Goal: Check status: Check status

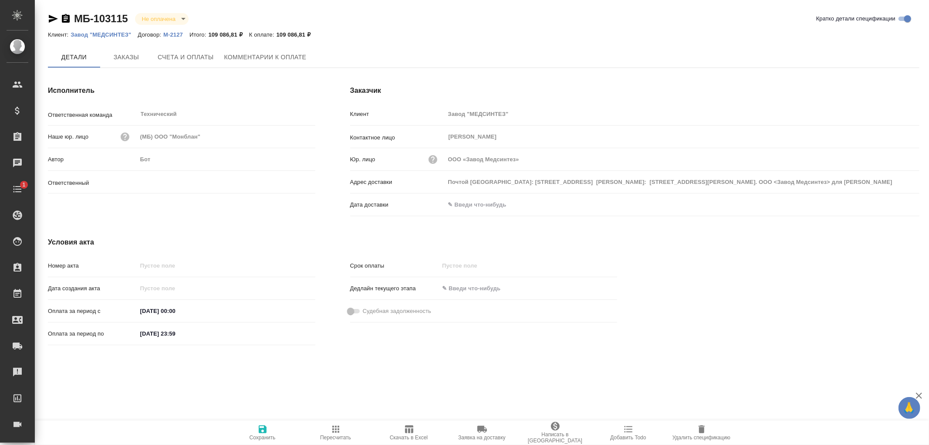
type input "Усманова Ольга"
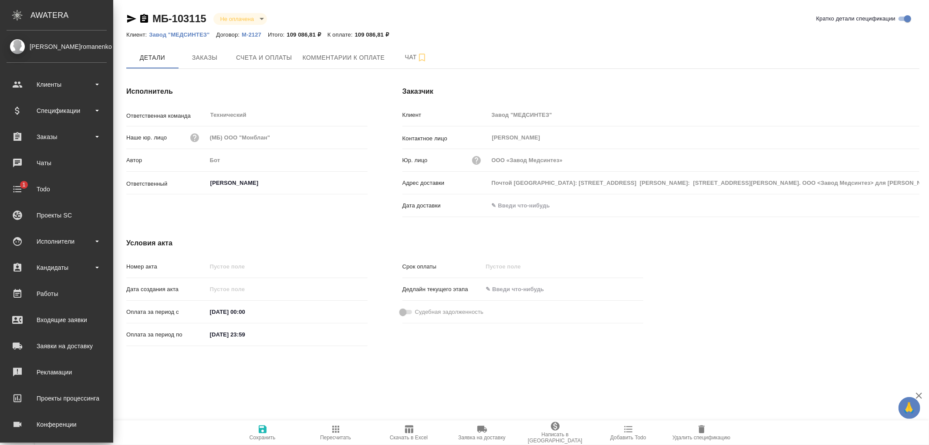
type input "ООО «Завод Медсинтез»"
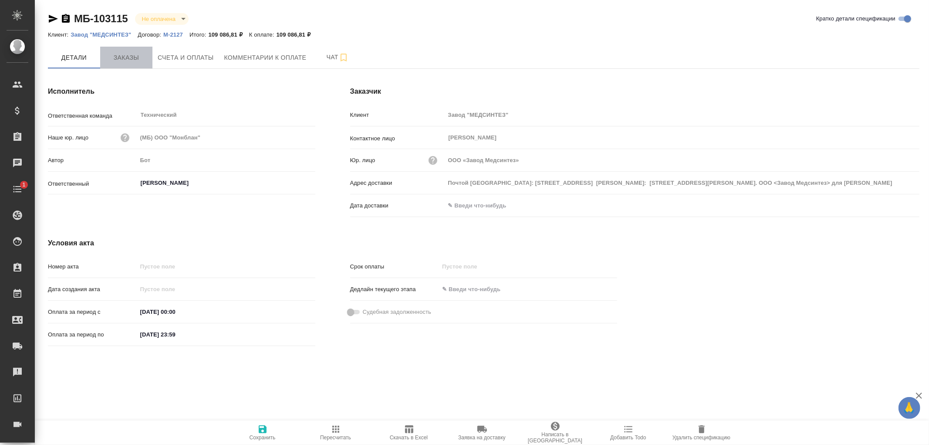
click at [129, 57] on span "Заказы" at bounding box center [126, 57] width 42 height 11
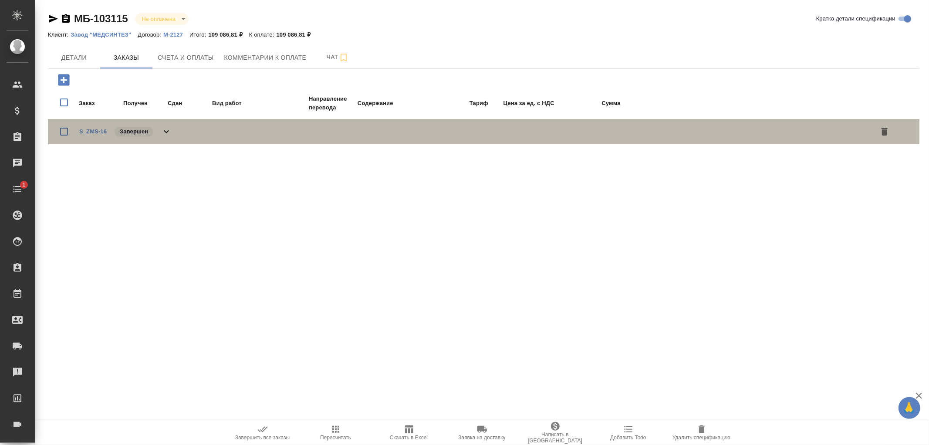
click at [167, 129] on icon at bounding box center [166, 131] width 10 height 10
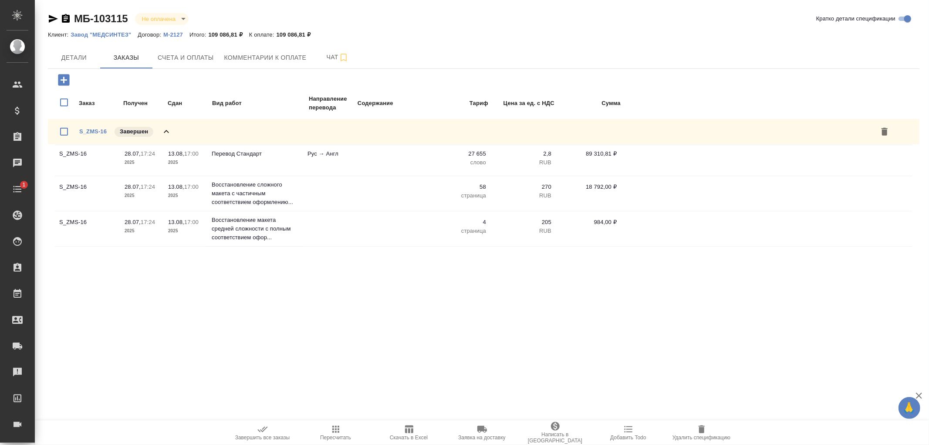
click at [167, 129] on icon at bounding box center [166, 131] width 10 height 10
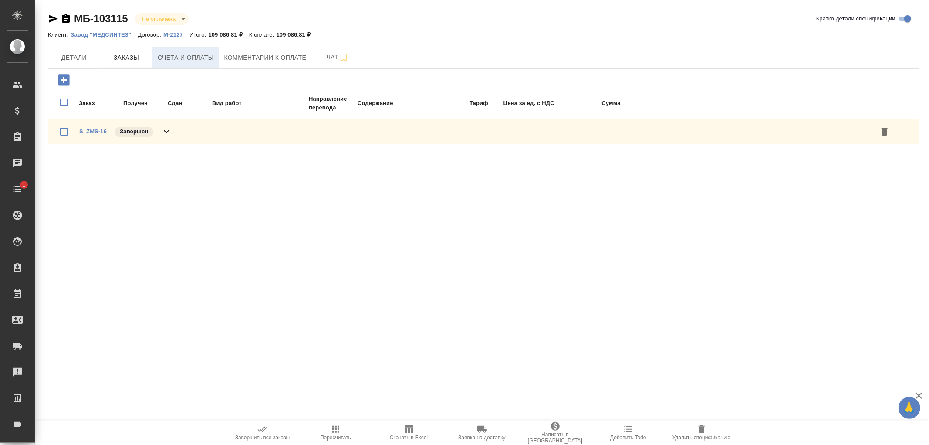
click at [201, 56] on span "Счета и оплаты" at bounding box center [186, 57] width 56 height 11
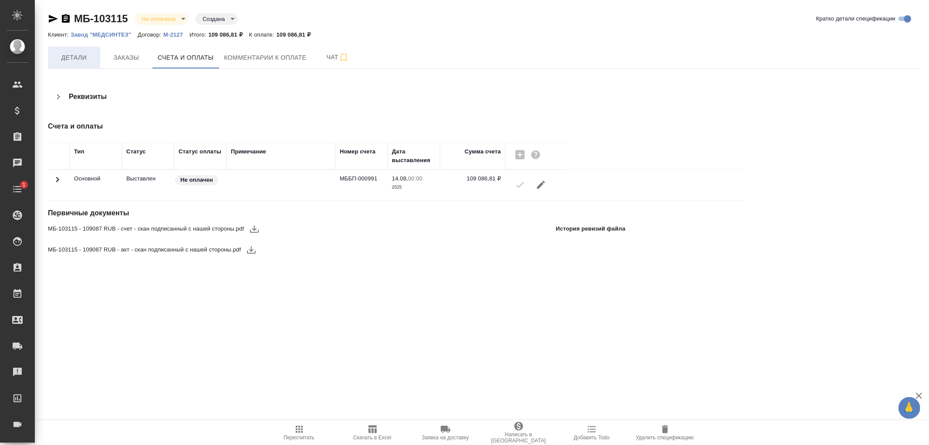
click at [76, 57] on span "Детали" at bounding box center [74, 57] width 42 height 11
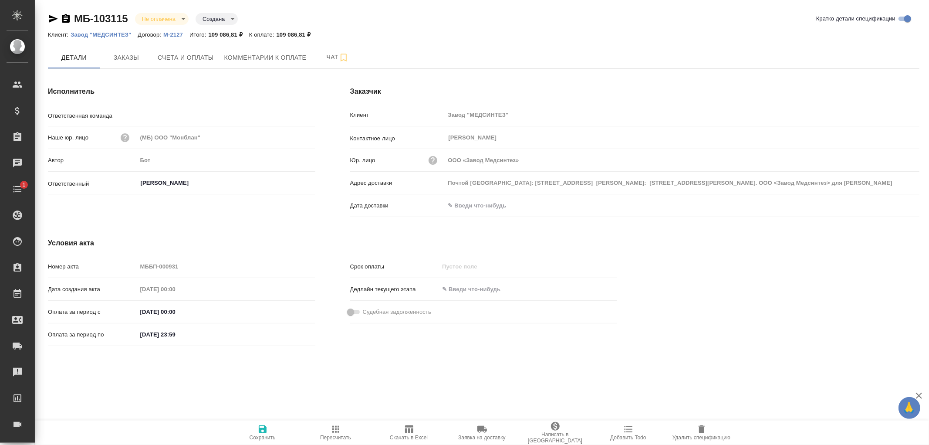
type input "Технический"
click at [472, 207] on input "text" at bounding box center [483, 205] width 76 height 13
click at [894, 206] on icon "button" at bounding box center [894, 205] width 10 height 10
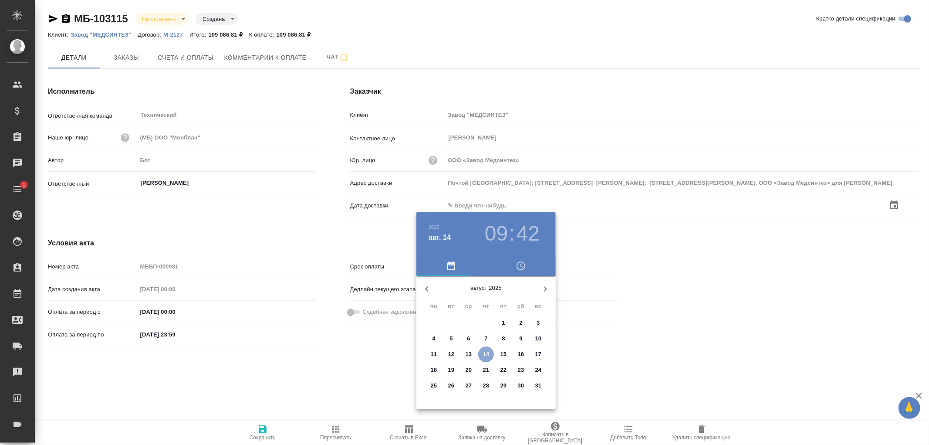
click at [484, 355] on p "14" at bounding box center [486, 354] width 7 height 9
type input "ООО «Завод Медсинтез»"
type input "14.08.2025 09:42"
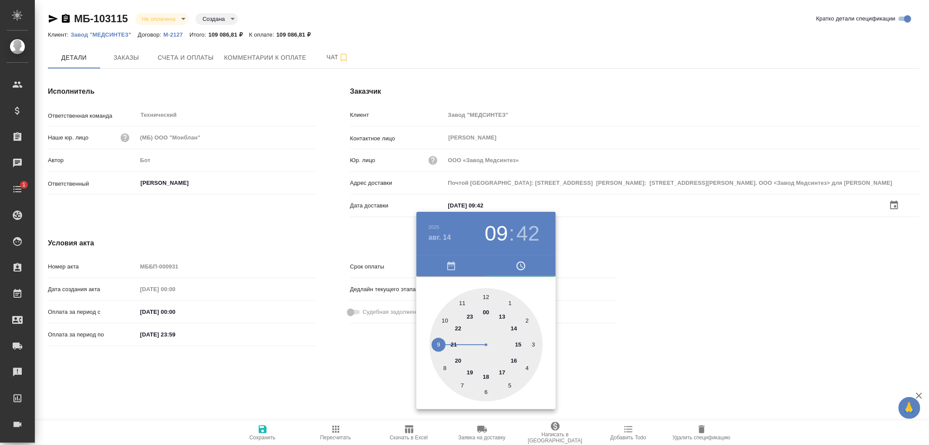
click at [267, 427] on div at bounding box center [464, 222] width 929 height 445
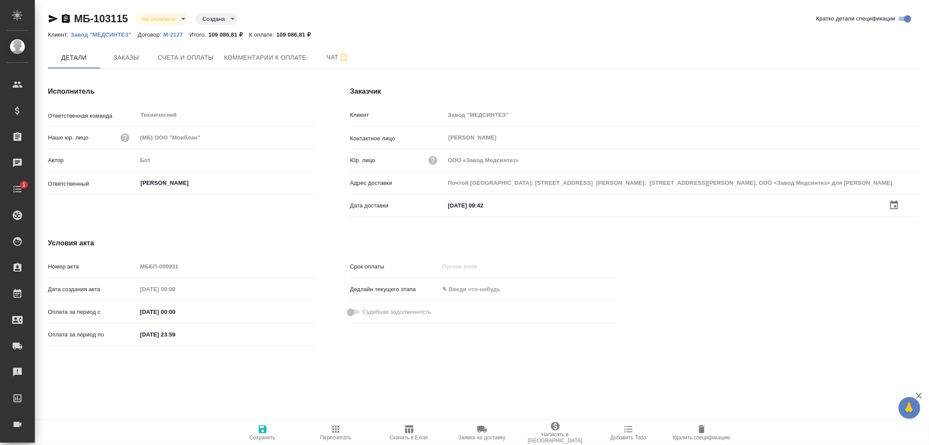
click at [262, 429] on icon "button" at bounding box center [263, 429] width 8 height 8
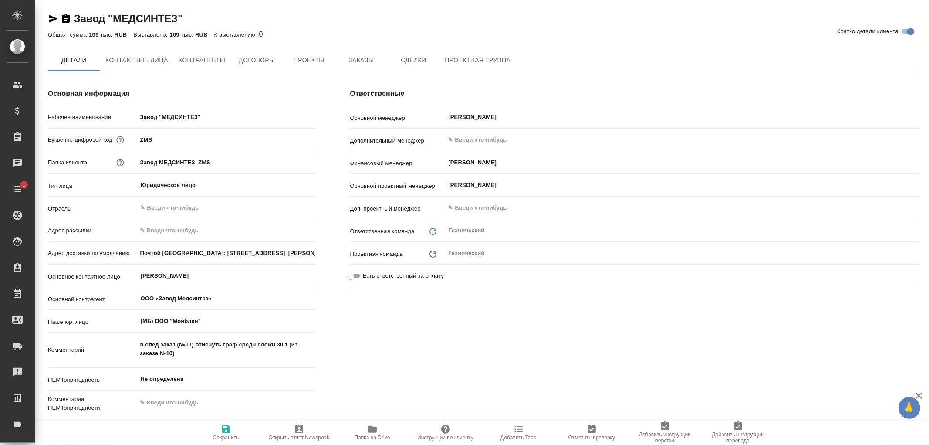
type input "ООО «Завод Медсинтез»"
type textarea "x"
type input "ООО «Завод Медсинтез»"
type textarea "x"
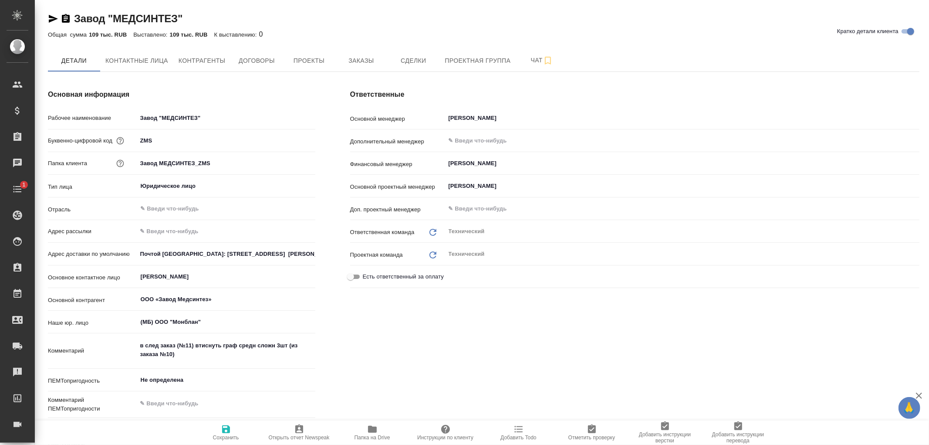
type textarea "x"
type input "ООО «Завод Медсинтез»"
type textarea "x"
type input "ООО «Завод Медсинтез»"
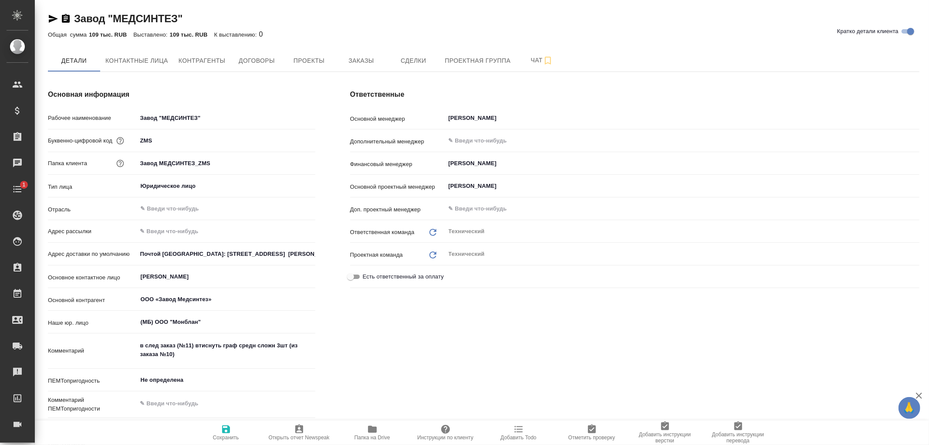
type textarea "x"
type input "ООО «Завод Медсинтез»"
type textarea "x"
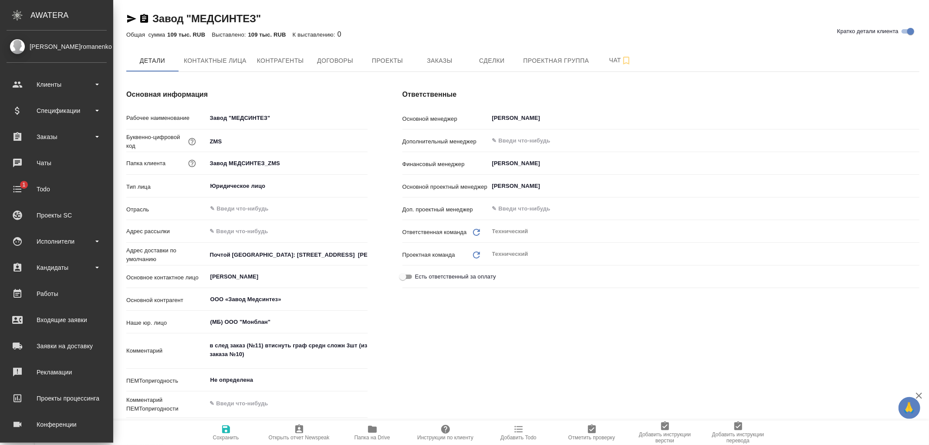
type input "ООО «Завод Медсинтез»"
type textarea "x"
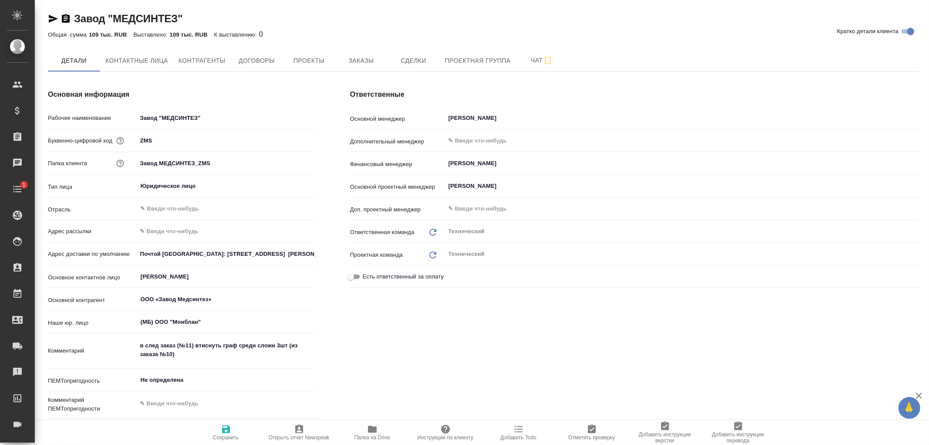
type input "ООО «Завод Медсинтез»"
type textarea "x"
type input "ООО «Завод Медсинтез»"
type textarea "x"
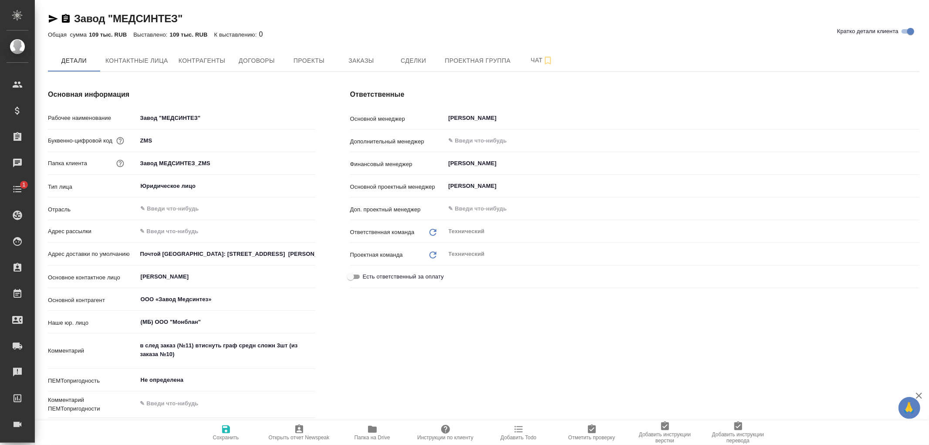
type textarea "x"
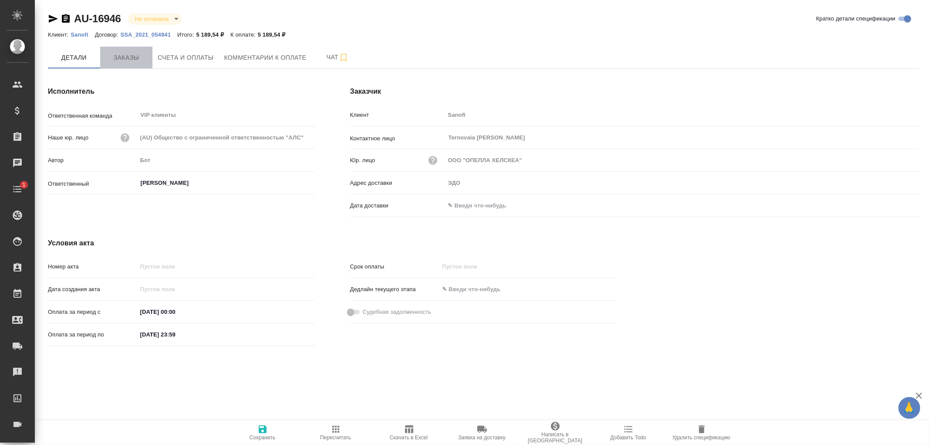
click at [122, 64] on button "Заказы" at bounding box center [126, 58] width 52 height 22
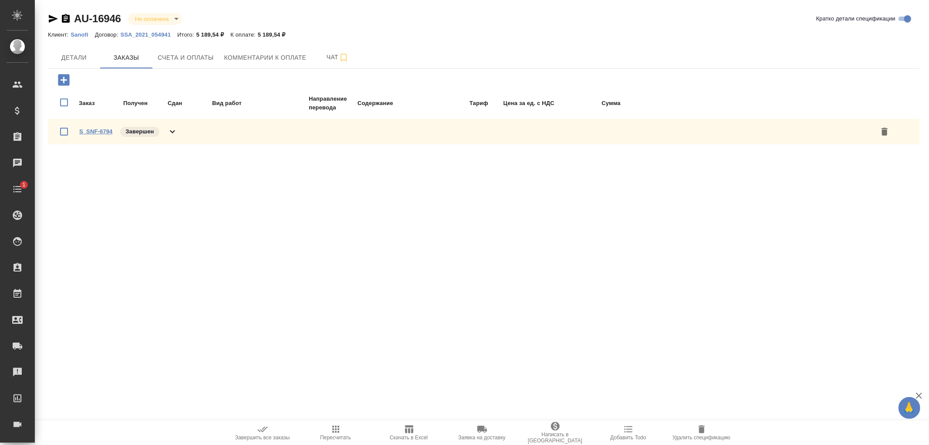
click at [103, 129] on link "S_SNF-6794" at bounding box center [95, 131] width 33 height 7
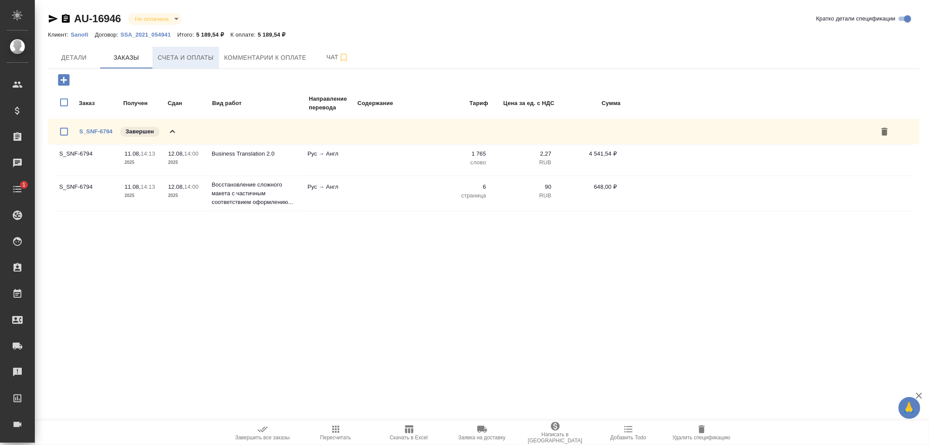
click at [201, 56] on span "Счета и оплаты" at bounding box center [186, 57] width 56 height 11
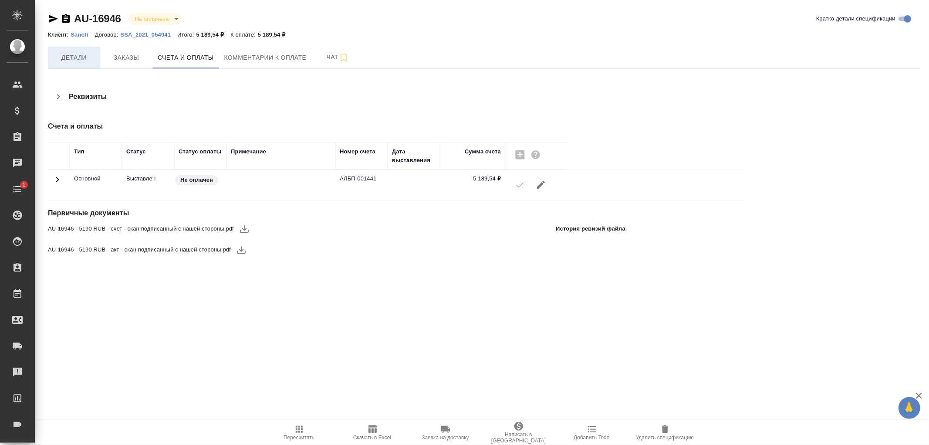
click at [71, 59] on span "Детали" at bounding box center [74, 57] width 42 height 11
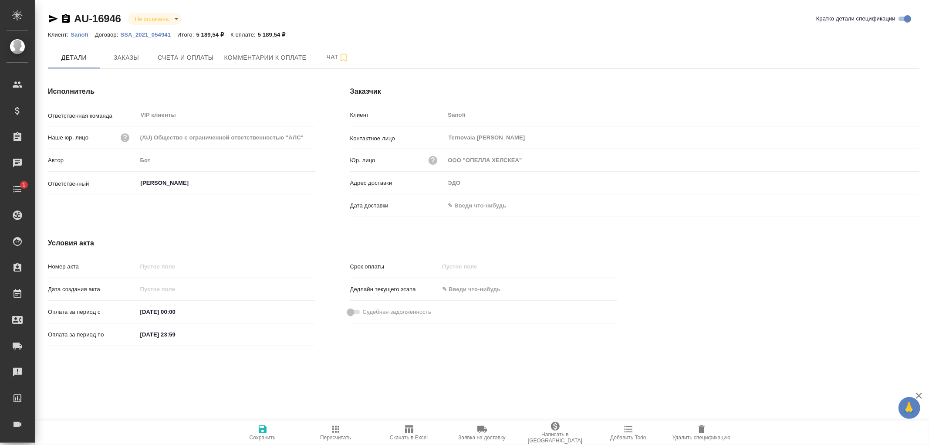
click at [466, 205] on input "text" at bounding box center [483, 205] width 76 height 13
click at [891, 206] on icon "button" at bounding box center [894, 204] width 10 height 10
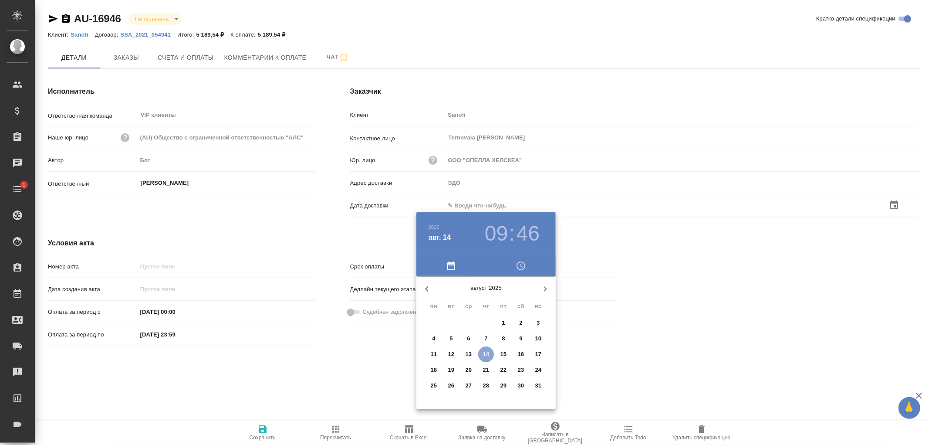
click at [489, 350] on p "14" at bounding box center [486, 354] width 7 height 9
type input "14.08.2025 09:46"
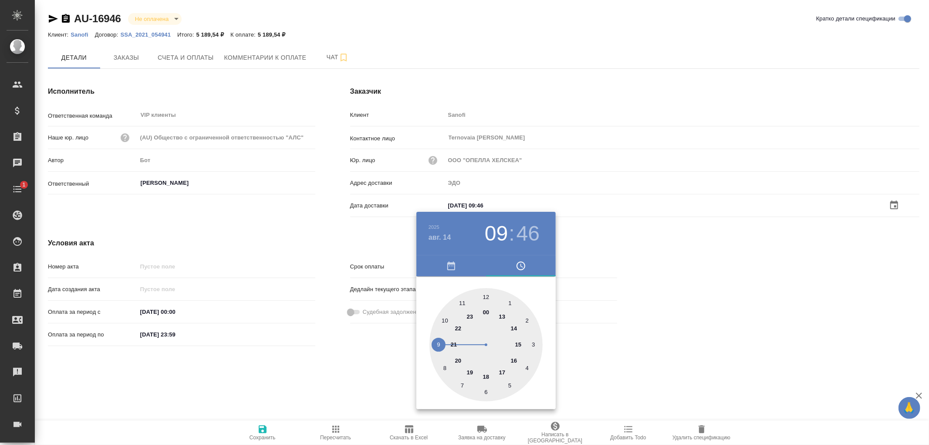
click at [264, 433] on div at bounding box center [464, 222] width 929 height 445
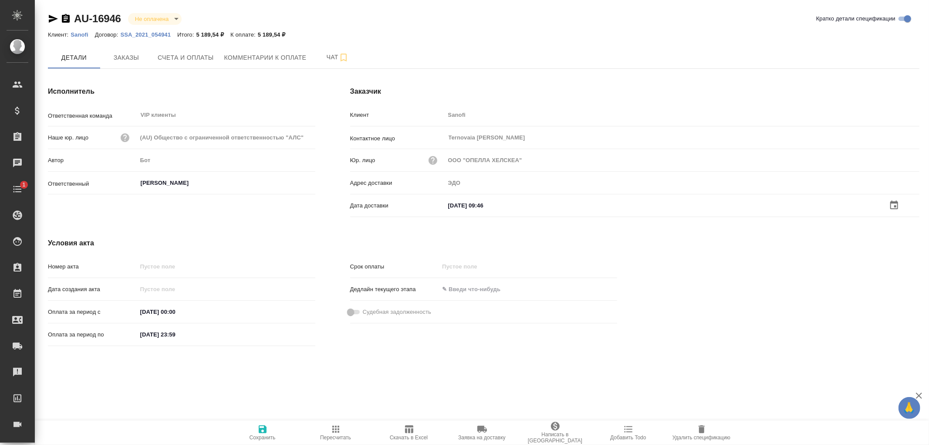
click at [264, 429] on icon "button" at bounding box center [263, 429] width 8 height 8
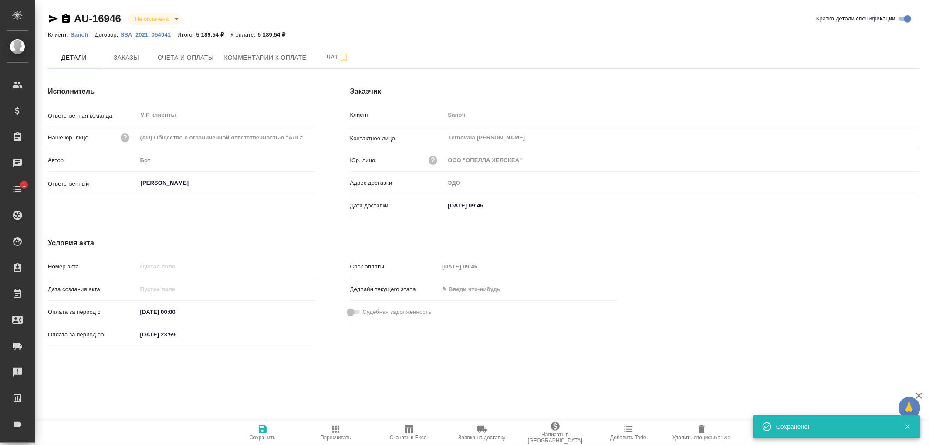
click at [264, 429] on icon "button" at bounding box center [263, 429] width 8 height 8
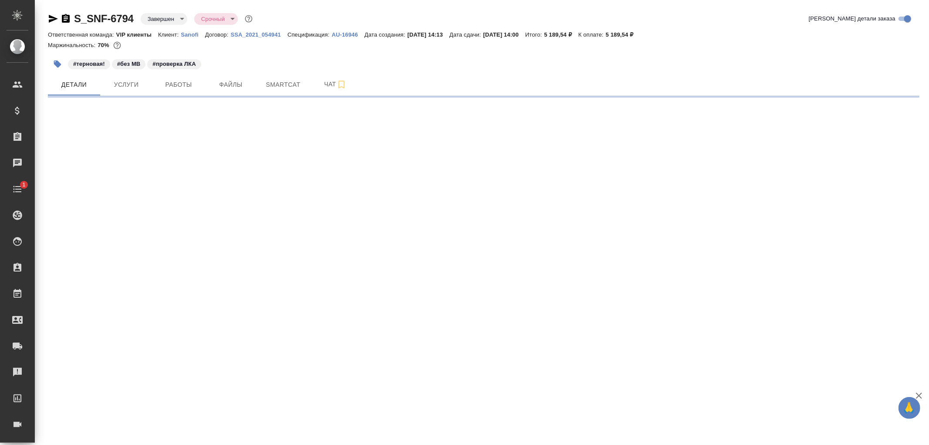
select select "RU"
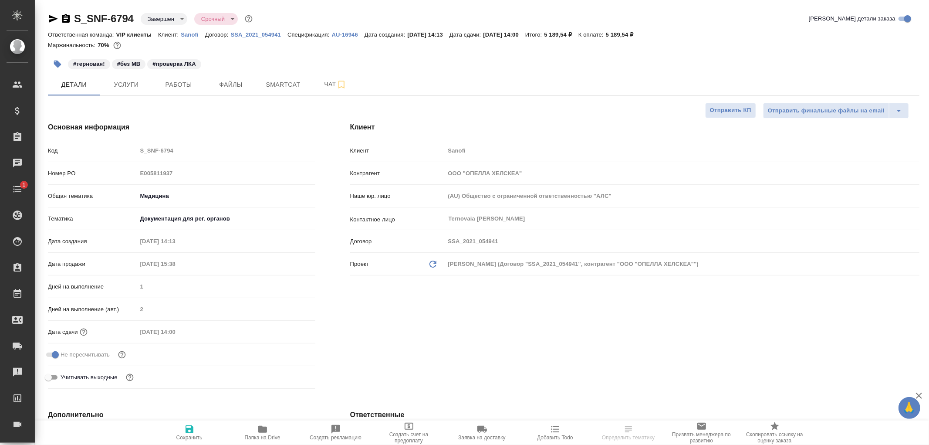
type textarea "x"
click at [328, 82] on span "Чат" at bounding box center [335, 84] width 42 height 11
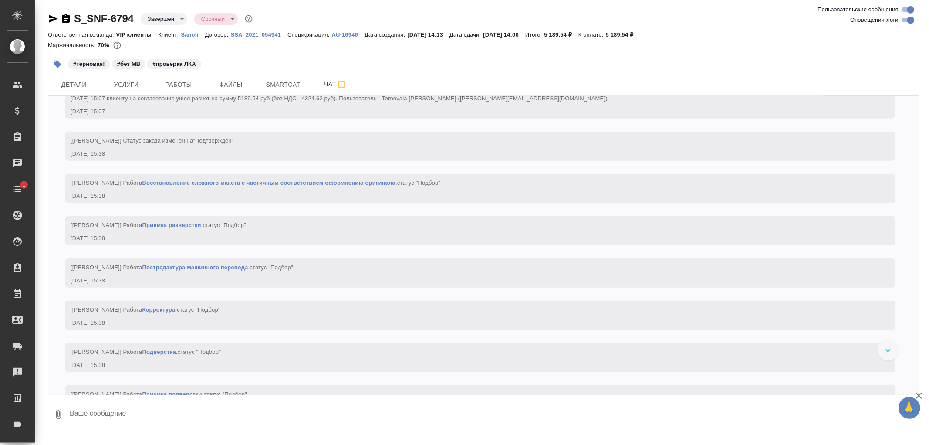
scroll to position [629, 0]
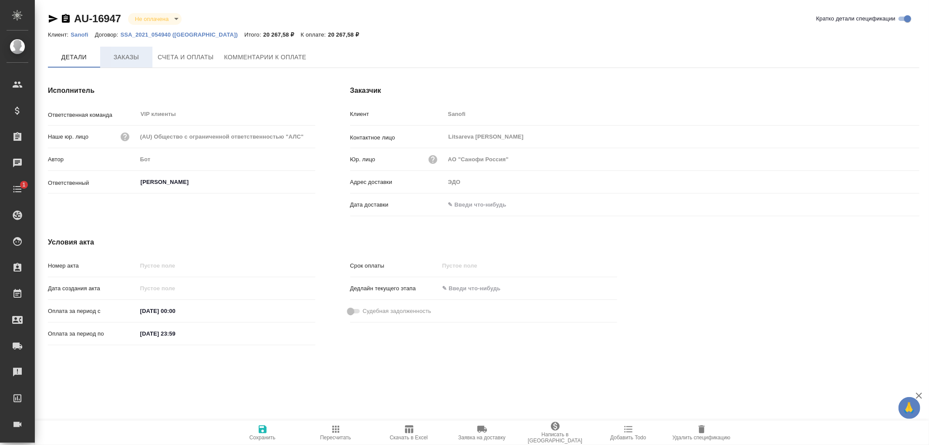
click at [132, 57] on span "Заказы" at bounding box center [126, 57] width 42 height 11
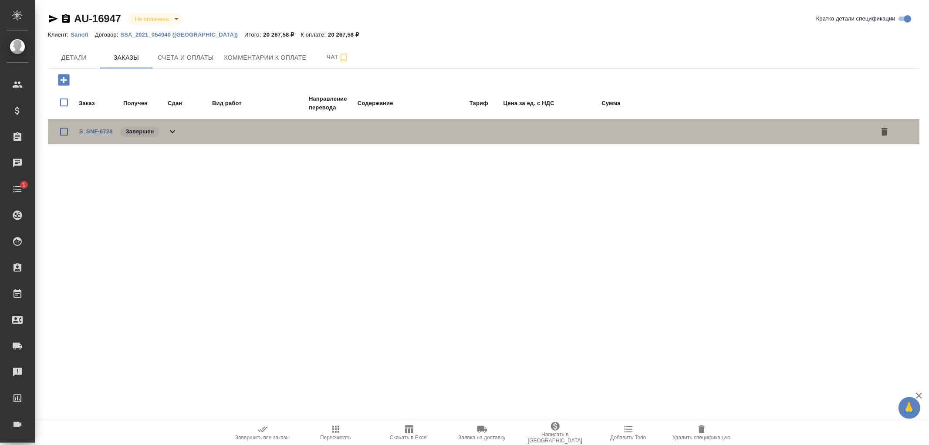
click at [98, 132] on link "S_SNF-6728" at bounding box center [95, 131] width 33 height 7
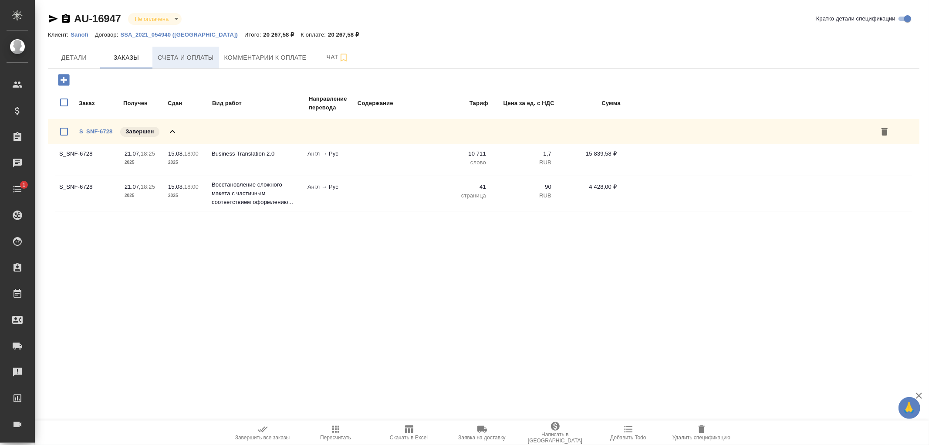
click at [194, 53] on span "Счета и оплаты" at bounding box center [186, 57] width 56 height 11
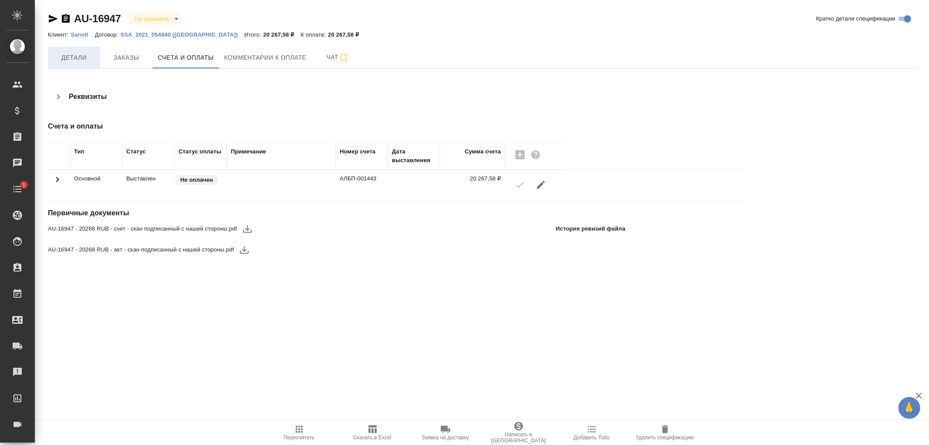
click at [75, 57] on span "Детали" at bounding box center [74, 57] width 42 height 11
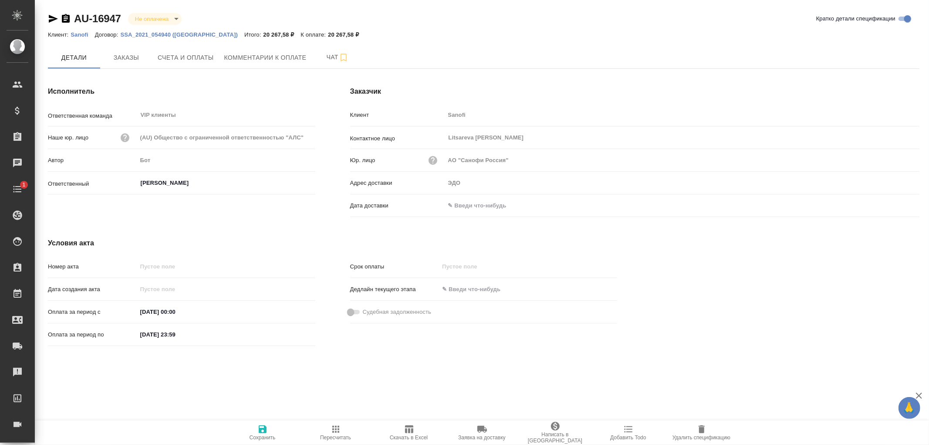
click at [496, 205] on input "text" at bounding box center [483, 205] width 76 height 13
click at [894, 205] on icon "button" at bounding box center [894, 205] width 10 height 10
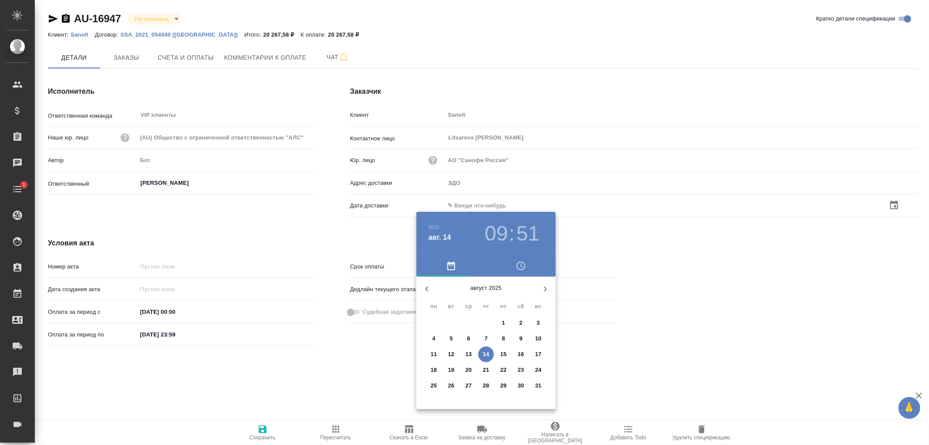
click at [486, 353] on p "14" at bounding box center [486, 354] width 7 height 9
type input "14.08.2025 09:51"
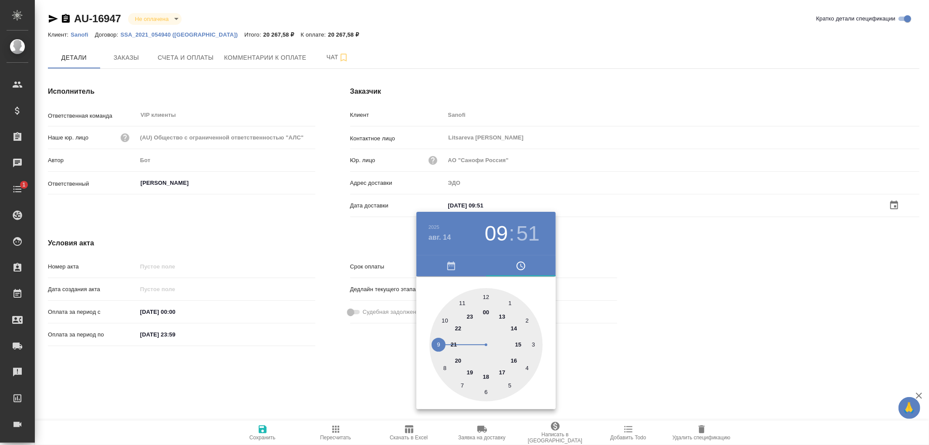
click at [261, 429] on div at bounding box center [464, 222] width 929 height 445
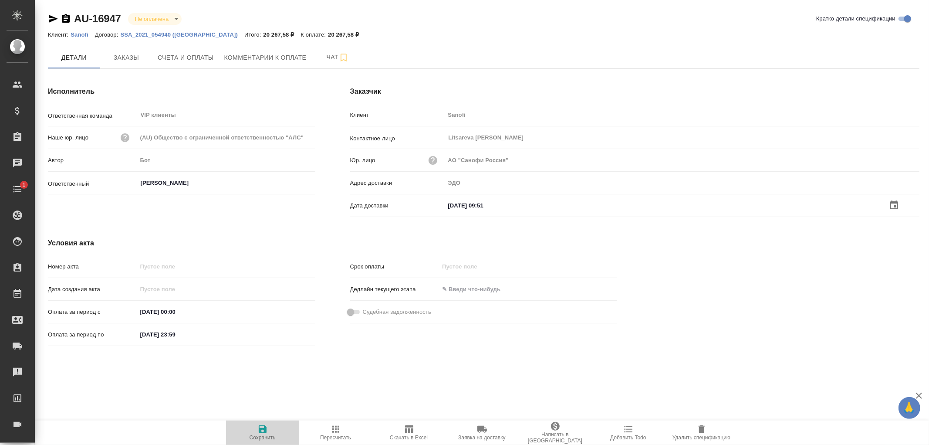
click at [261, 429] on icon "button" at bounding box center [263, 429] width 8 height 8
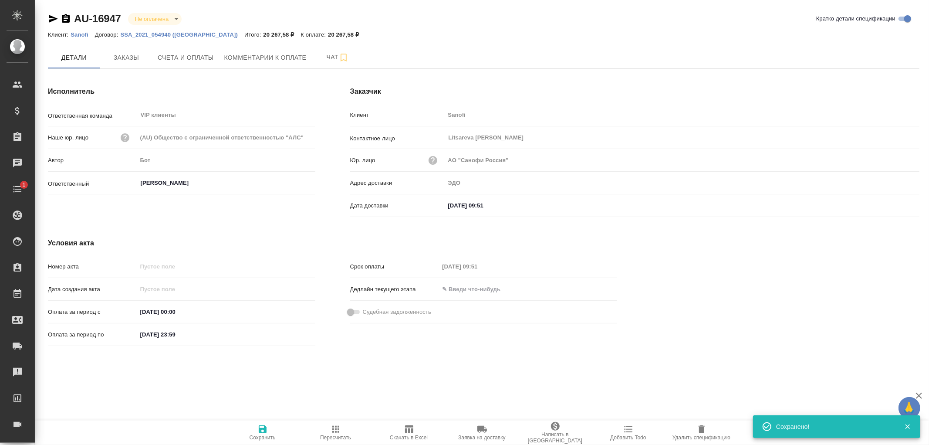
click at [261, 429] on icon "button" at bounding box center [263, 429] width 8 height 8
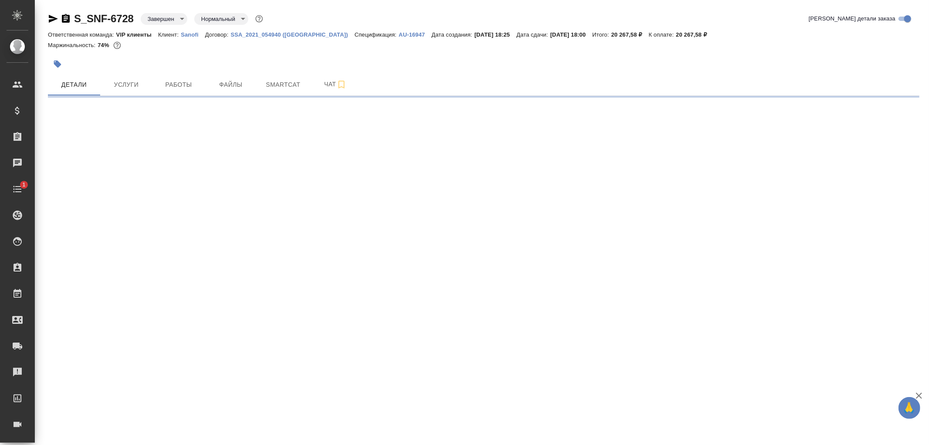
select select "RU"
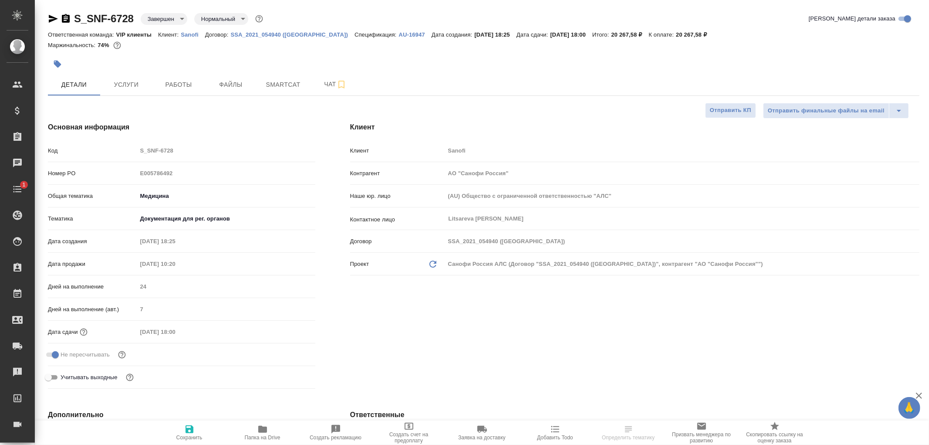
type textarea "x"
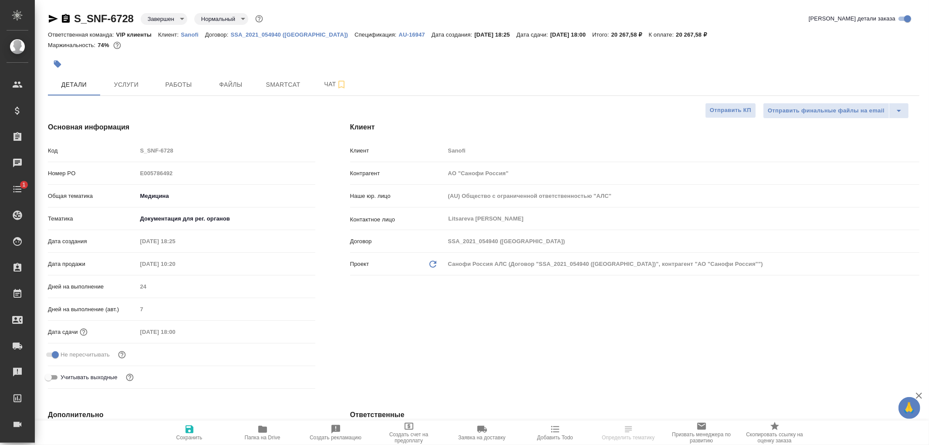
type textarea "x"
click at [326, 83] on span "Чат" at bounding box center [335, 84] width 42 height 11
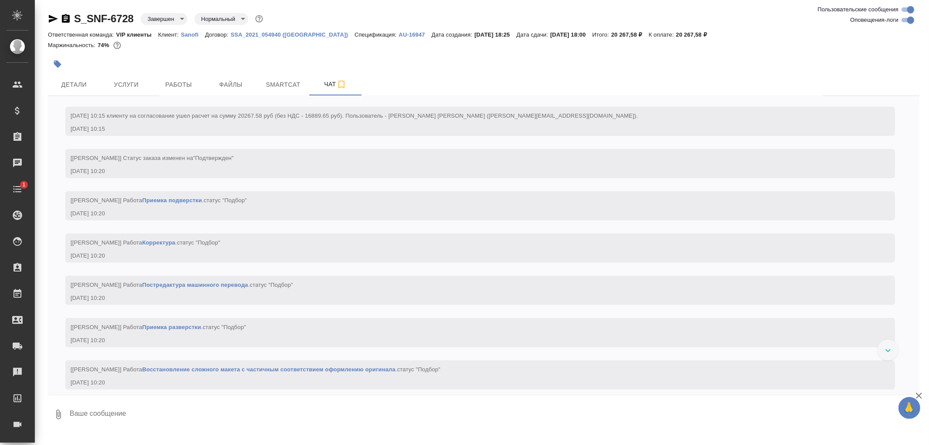
scroll to position [919, 0]
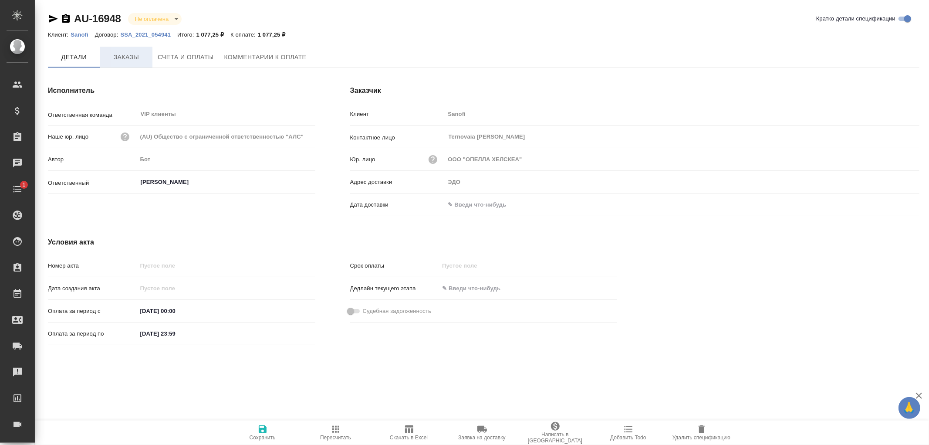
click at [131, 57] on span "Заказы" at bounding box center [126, 57] width 42 height 11
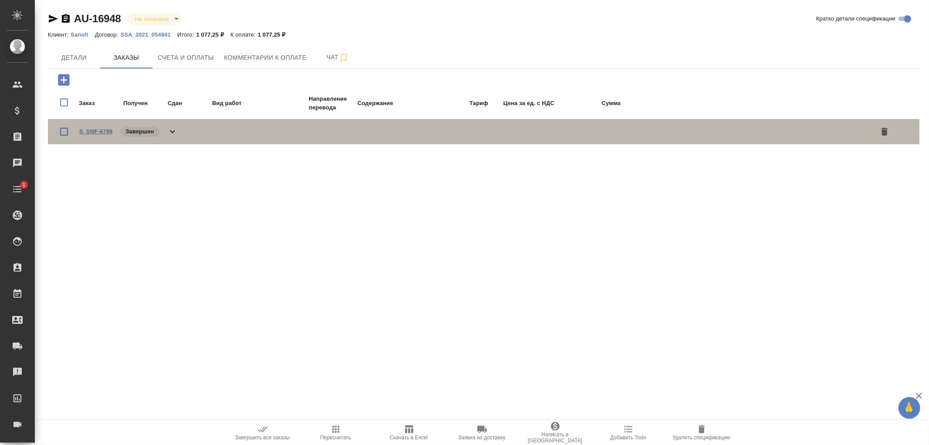
click at [99, 132] on link "S_SNF-6795" at bounding box center [95, 131] width 33 height 7
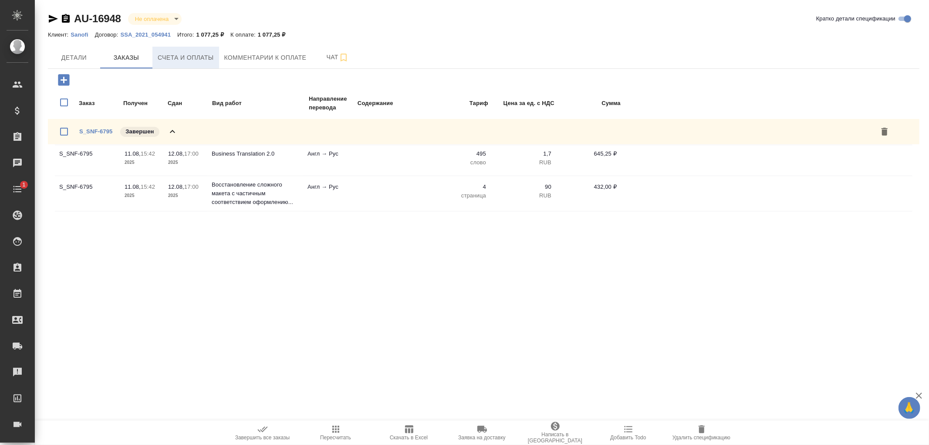
click at [195, 51] on button "Счета и оплаты" at bounding box center [185, 58] width 67 height 22
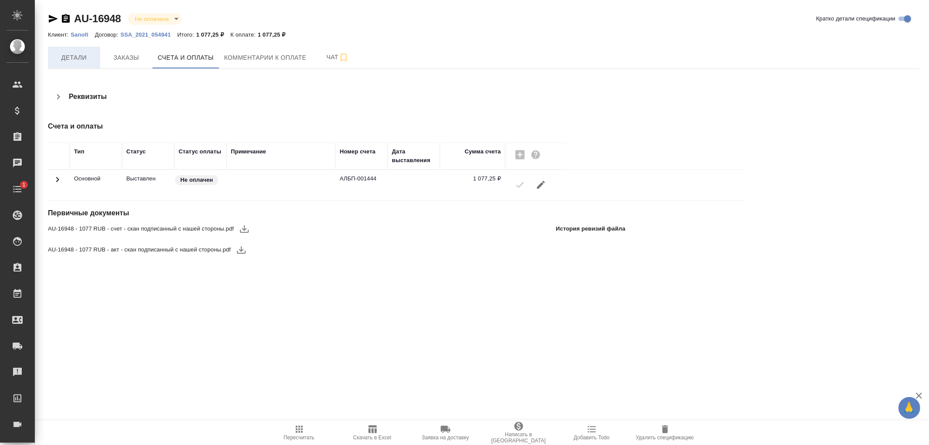
drag, startPoint x: 72, startPoint y: 57, endPoint x: 87, endPoint y: 60, distance: 15.0
click at [72, 57] on span "Детали" at bounding box center [74, 57] width 42 height 11
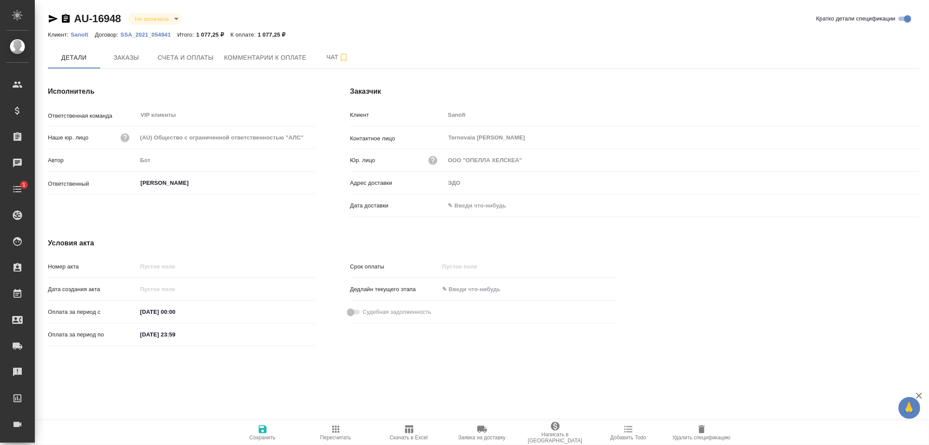
click at [459, 206] on input "text" at bounding box center [483, 205] width 76 height 13
click at [895, 204] on icon "button" at bounding box center [894, 205] width 10 height 10
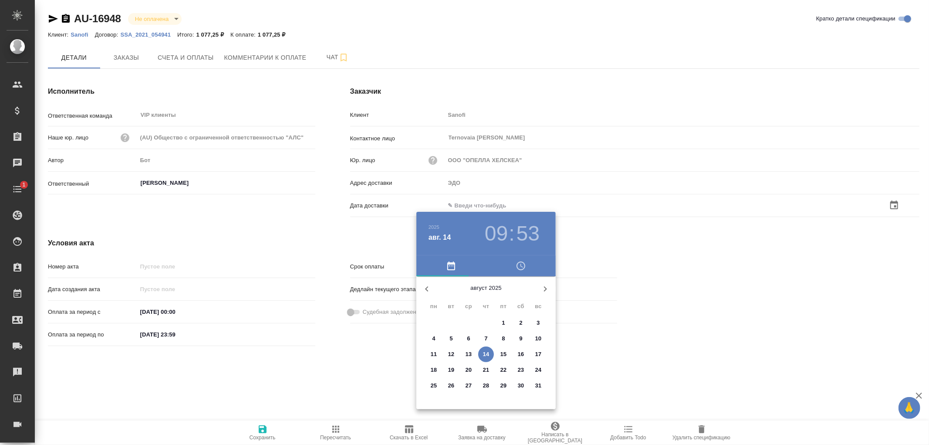
click at [490, 353] on span "14" at bounding box center [486, 354] width 16 height 9
type input "14.08.2025 09:53"
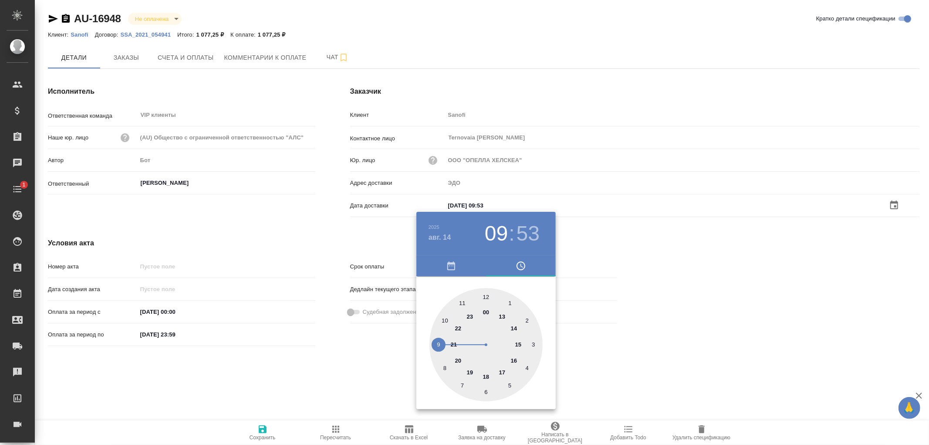
click at [260, 430] on div at bounding box center [464, 222] width 929 height 445
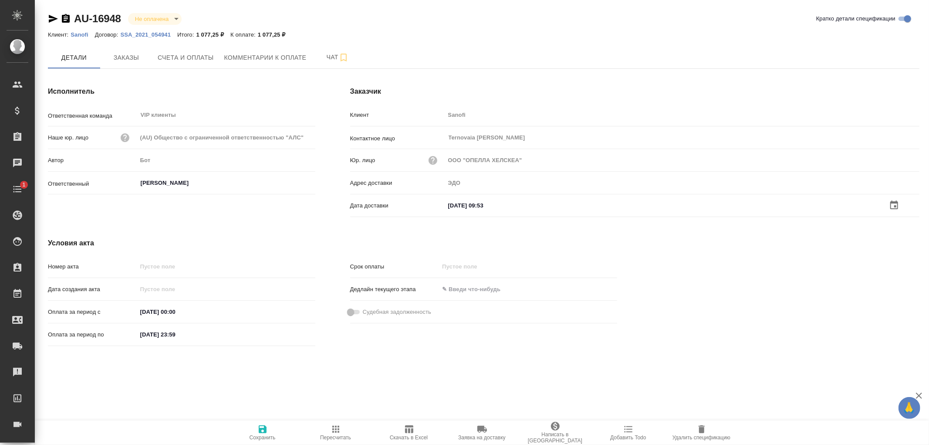
click at [264, 429] on icon "button" at bounding box center [263, 429] width 8 height 8
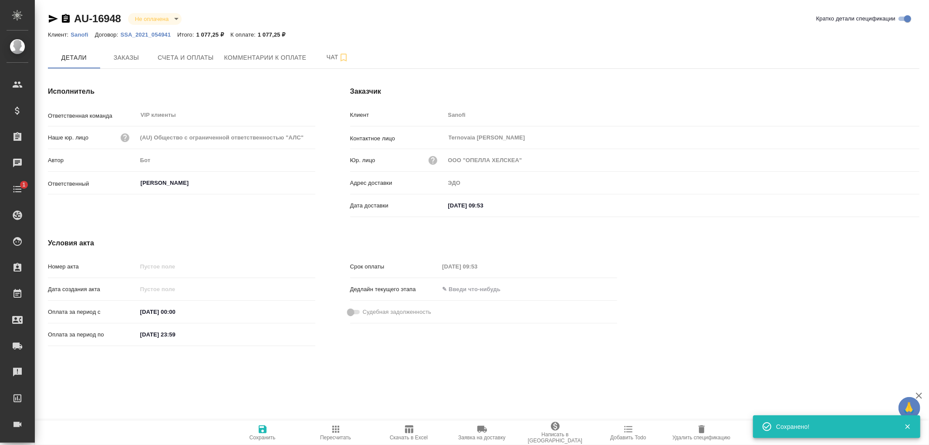
click at [264, 429] on icon "button" at bounding box center [263, 429] width 8 height 8
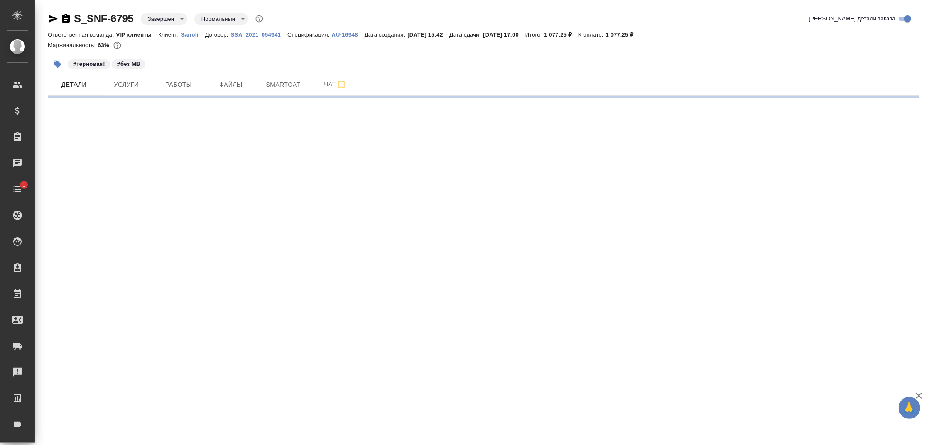
select select "RU"
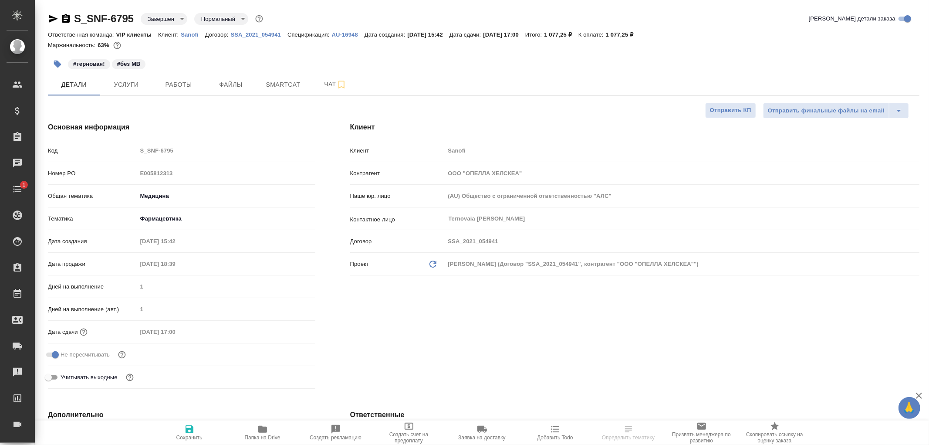
type textarea "x"
click at [330, 83] on span "Чат" at bounding box center [335, 84] width 42 height 11
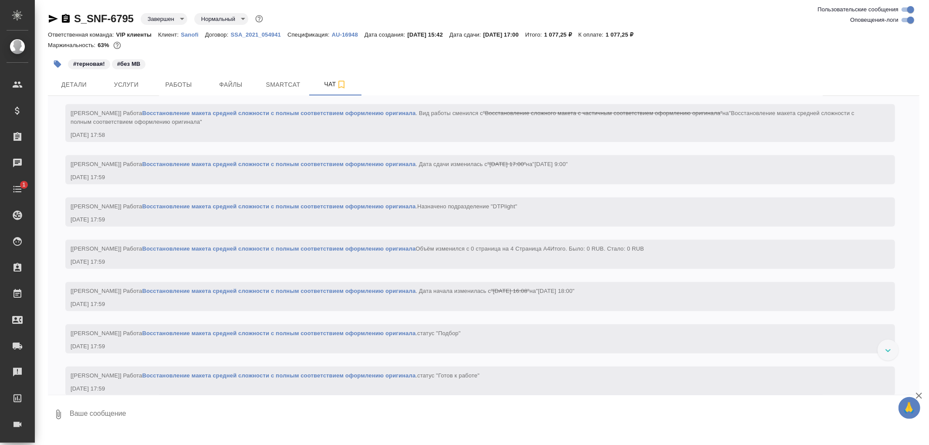
scroll to position [581, 0]
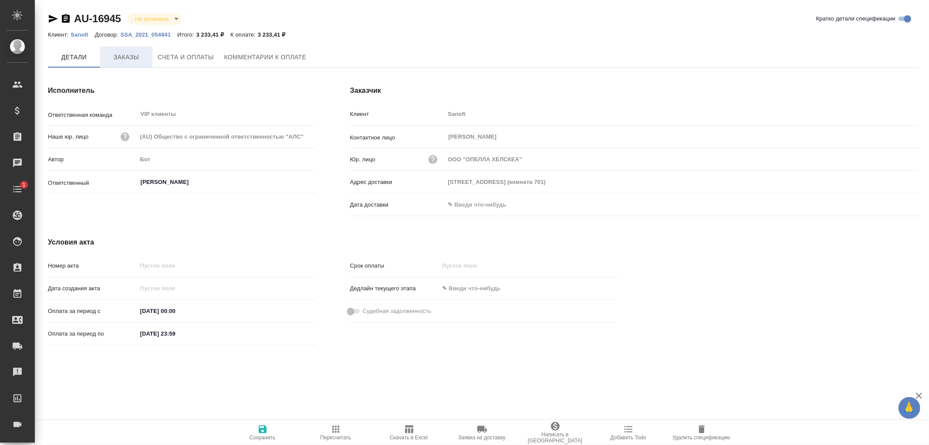
click at [128, 54] on span "Заказы" at bounding box center [126, 57] width 42 height 11
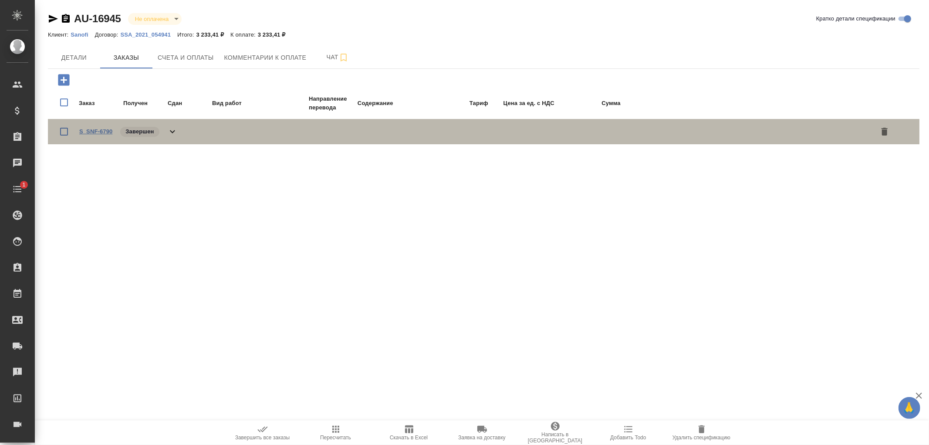
click at [96, 131] on link "S_SNF-6790" at bounding box center [95, 131] width 33 height 7
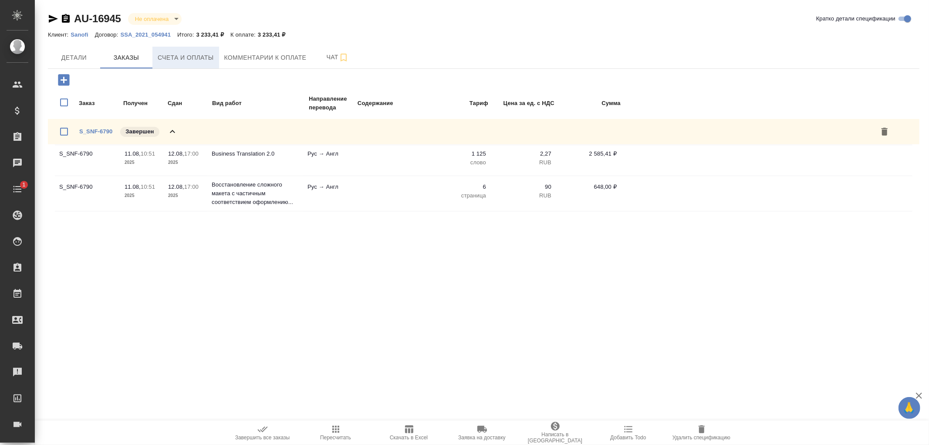
click at [202, 55] on span "Счета и оплаты" at bounding box center [186, 57] width 56 height 11
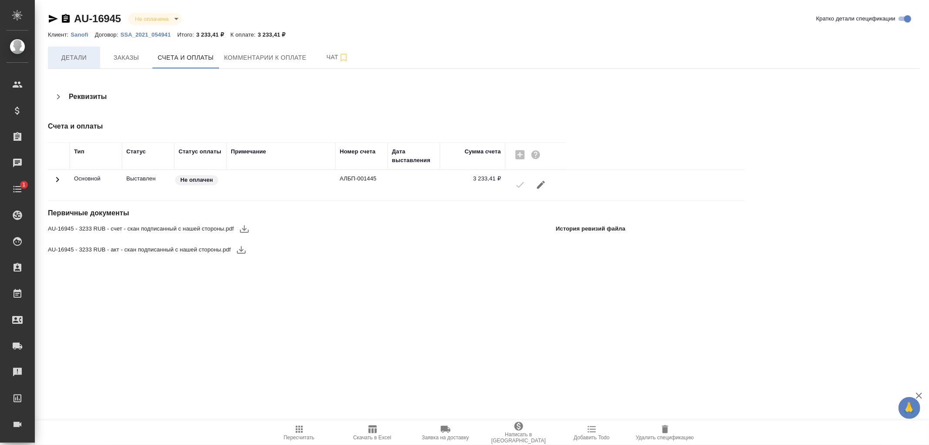
click at [78, 57] on span "Детали" at bounding box center [74, 57] width 42 height 11
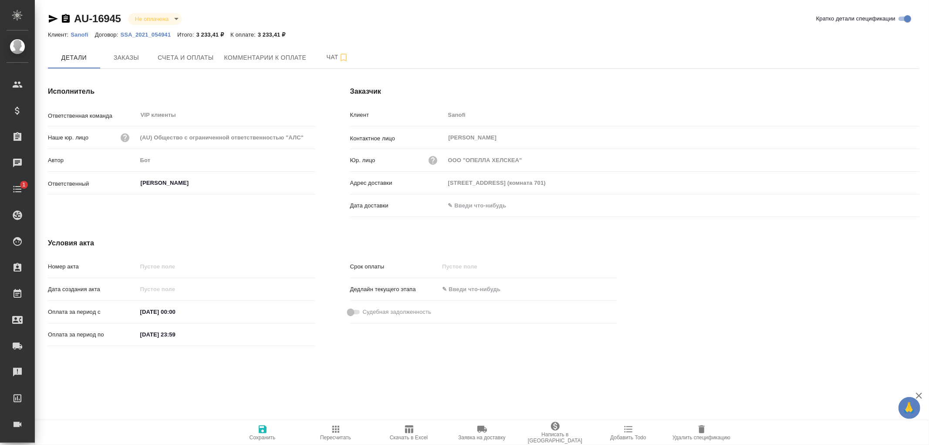
click at [463, 205] on input "text" at bounding box center [483, 205] width 76 height 13
click at [887, 204] on div at bounding box center [682, 206] width 474 height 14
click at [893, 207] on icon "button" at bounding box center [894, 205] width 10 height 10
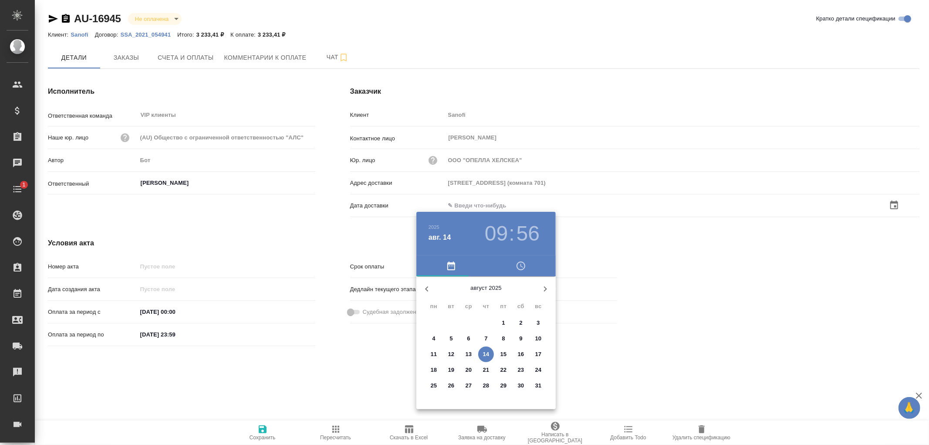
click at [490, 353] on span "14" at bounding box center [486, 354] width 16 height 9
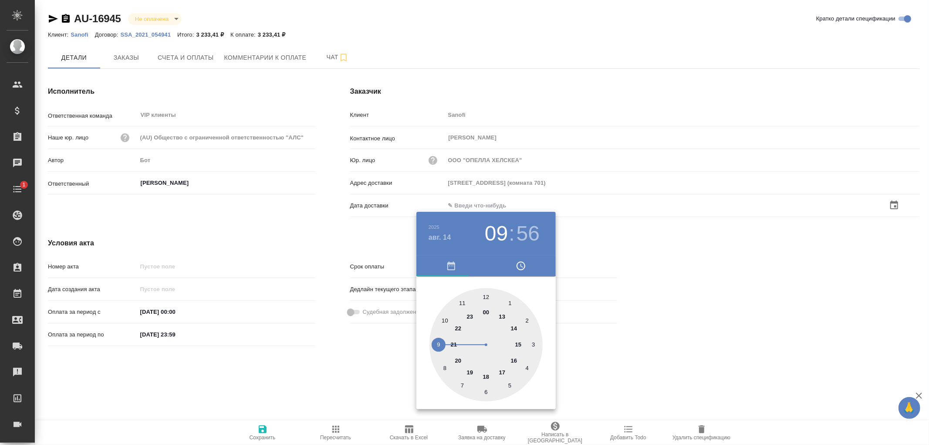
type input "14.08.2025 09:56"
click at [266, 428] on div at bounding box center [464, 222] width 929 height 445
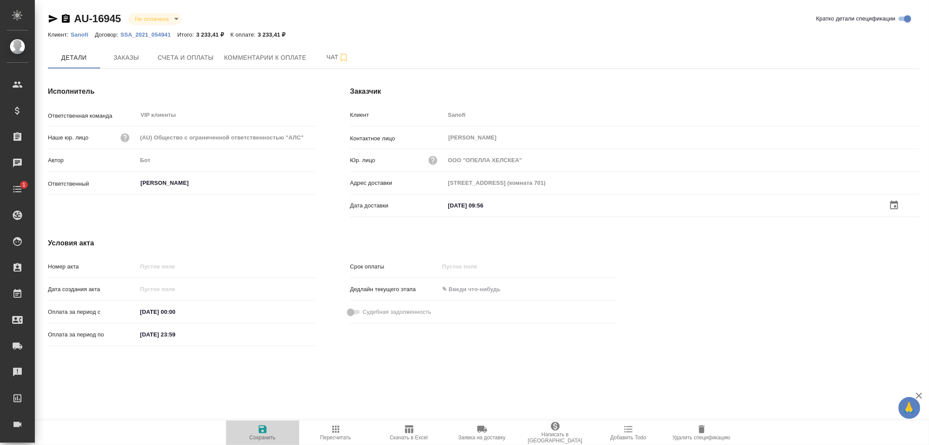
click at [259, 434] on span "Сохранить" at bounding box center [263, 437] width 26 height 6
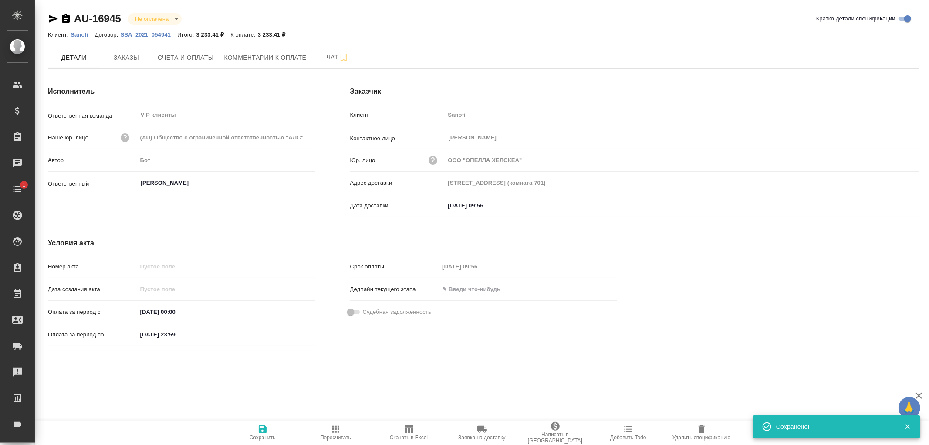
click at [262, 430] on icon "button" at bounding box center [262, 429] width 10 height 10
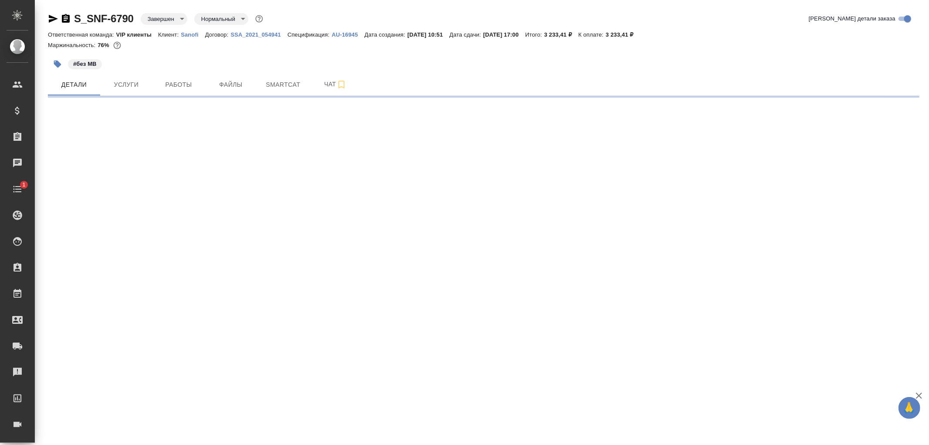
select select "RU"
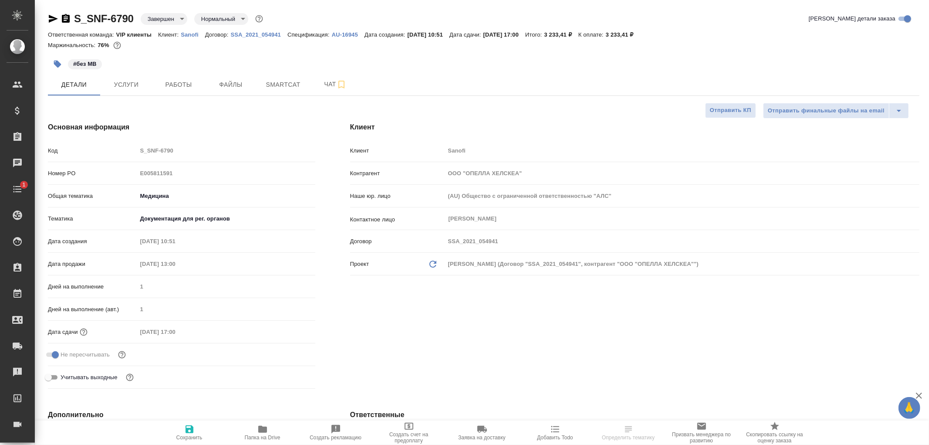
type textarea "x"
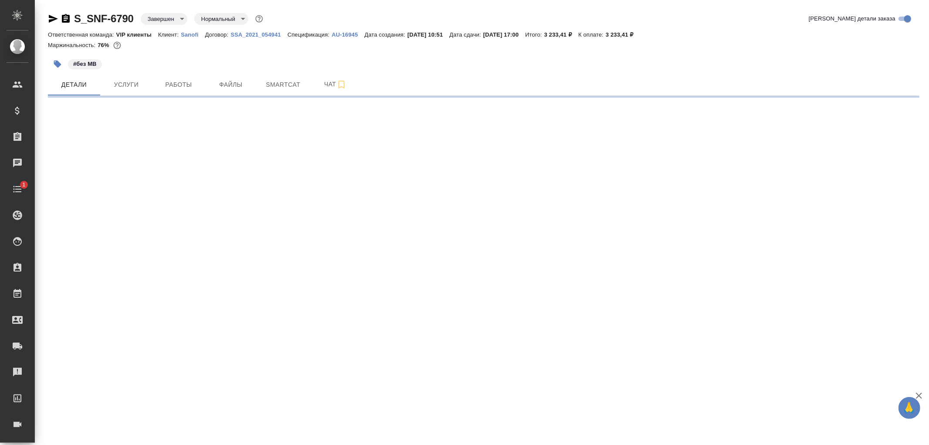
select select "RU"
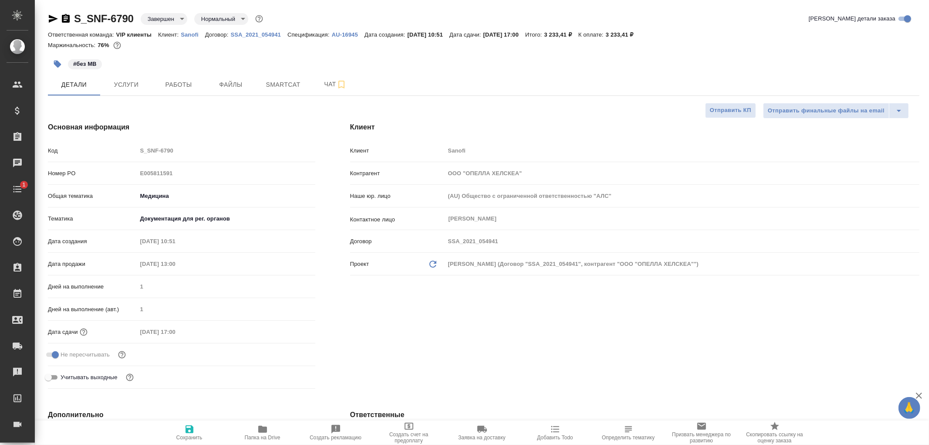
type textarea "x"
click at [326, 81] on span "Чат" at bounding box center [335, 84] width 42 height 11
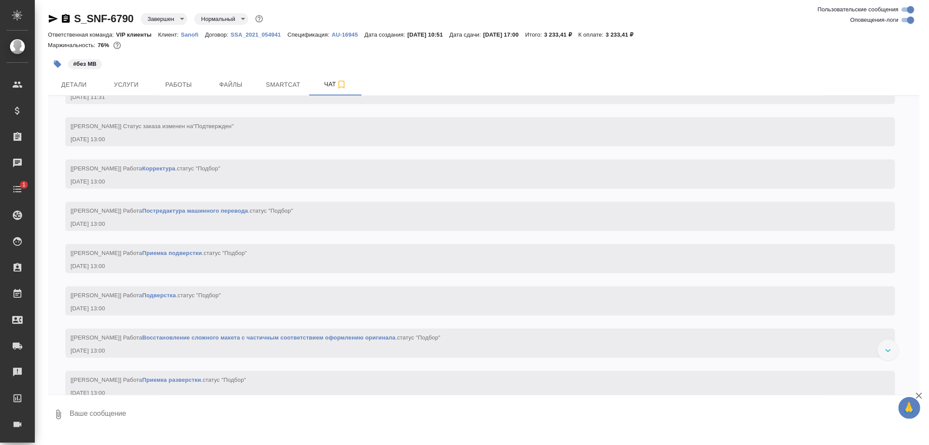
scroll to position [629, 0]
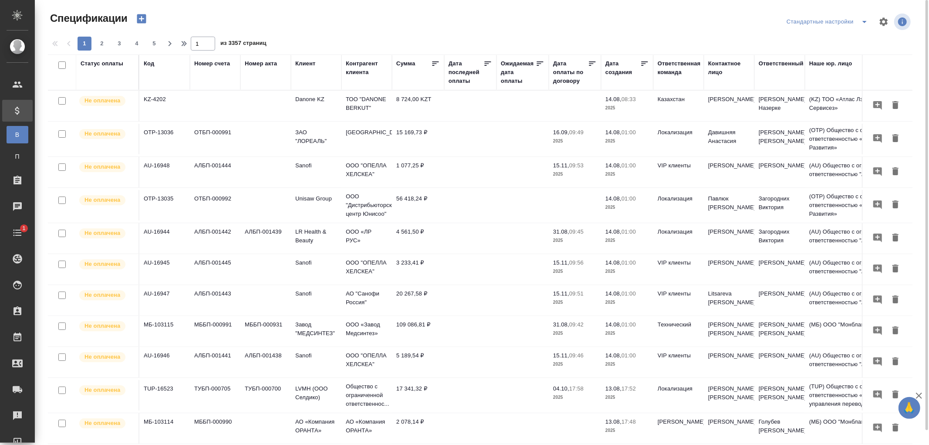
click at [150, 63] on div "Код" at bounding box center [149, 63] width 10 height 9
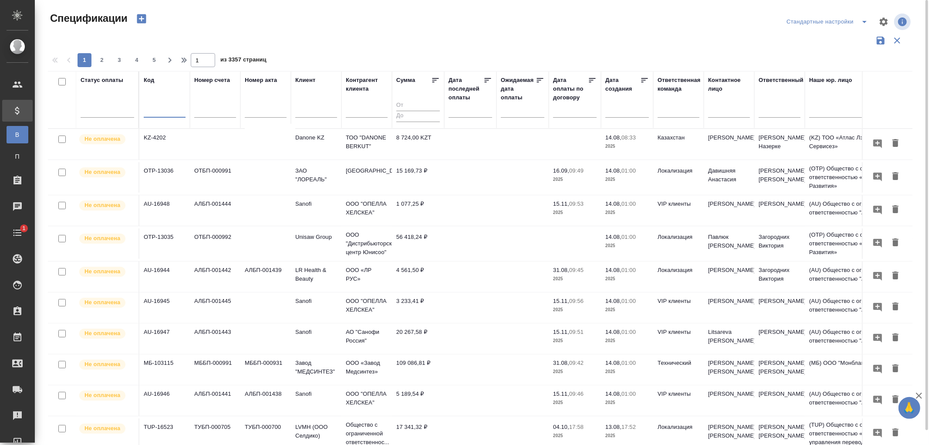
click at [148, 110] on input "text" at bounding box center [165, 111] width 42 height 11
paste input "TUP-16516"
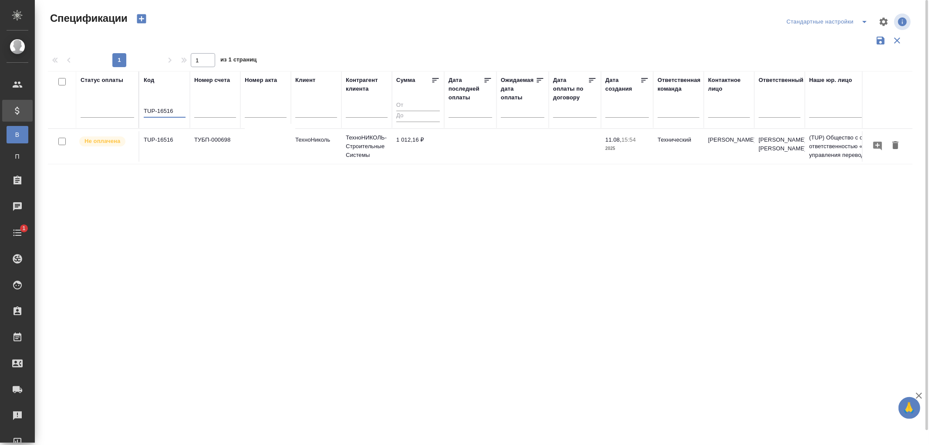
click at [358, 147] on p "ТехноНИКОЛЬ-Строительные Системы" at bounding box center [367, 146] width 42 height 26
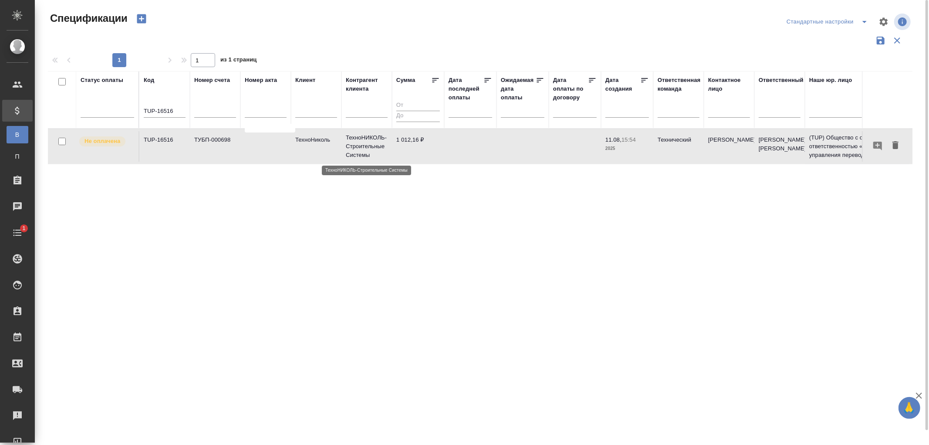
click at [358, 147] on p "ТехноНИКОЛЬ-Строительные Системы" at bounding box center [367, 146] width 42 height 26
drag, startPoint x: 177, startPoint y: 114, endPoint x: 129, endPoint y: 107, distance: 48.4
click at [129, 107] on tr "Статус оплаты Код TUP-16516 Номер счета Номер акта [PERSON_NAME] клиента Сумма …" at bounding box center [613, 99] width 1131 height 57
paste input "МБ-100639"
type input "МБ-100639"
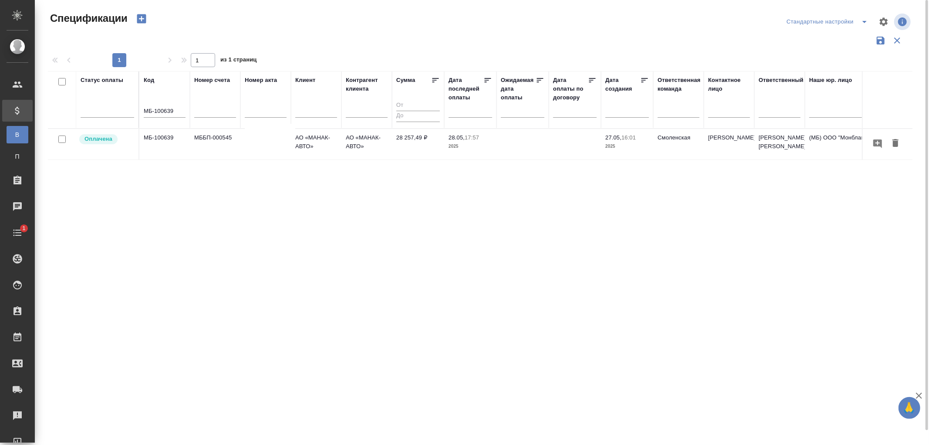
click at [169, 138] on td "МБ-100639" at bounding box center [164, 144] width 51 height 30
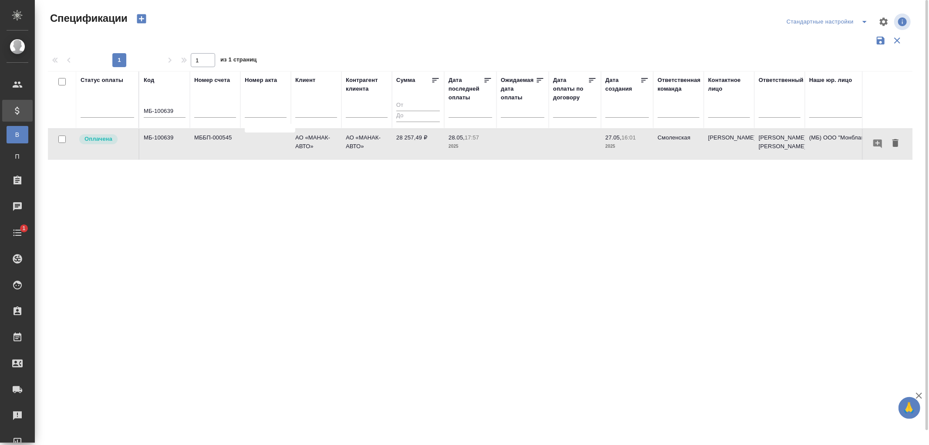
click at [169, 138] on td "МБ-100639" at bounding box center [164, 144] width 51 height 30
drag, startPoint x: 177, startPoint y: 110, endPoint x: 120, endPoint y: 109, distance: 56.6
click at [120, 109] on tr "Статус оплаты Код МБ-100639 Номер счета Номер акта [PERSON_NAME] клиента Сумма …" at bounding box center [613, 99] width 1131 height 57
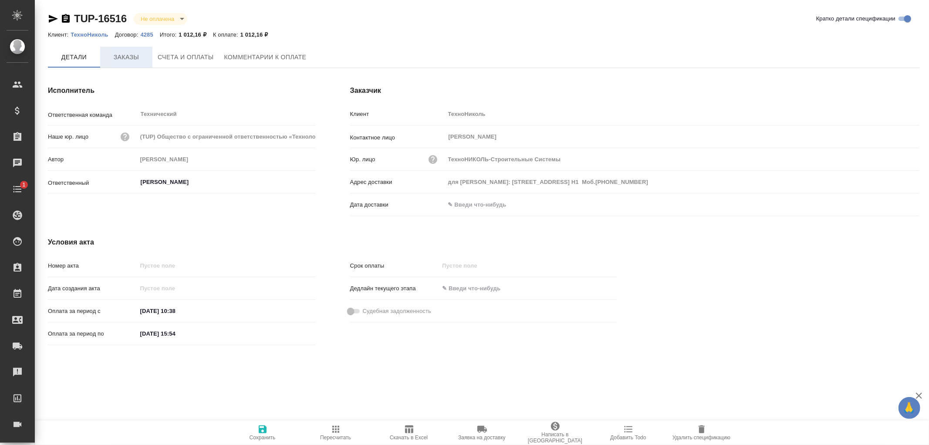
click at [134, 53] on span "Заказы" at bounding box center [126, 57] width 42 height 11
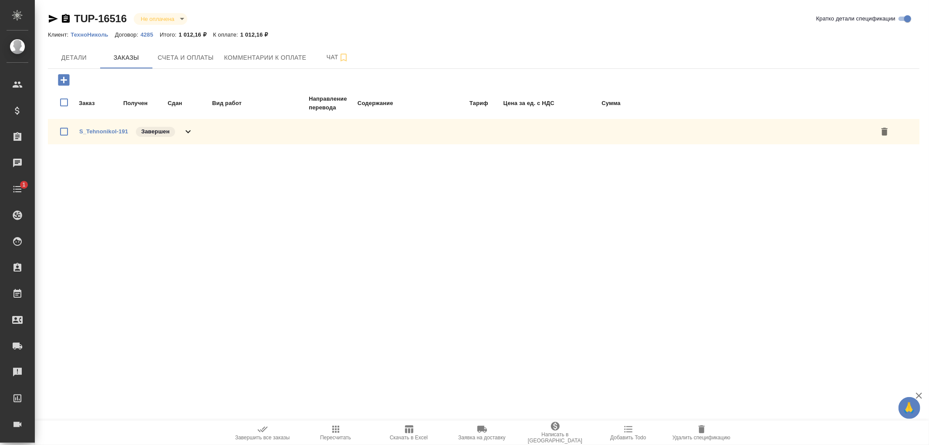
click at [186, 135] on icon at bounding box center [188, 131] width 10 height 10
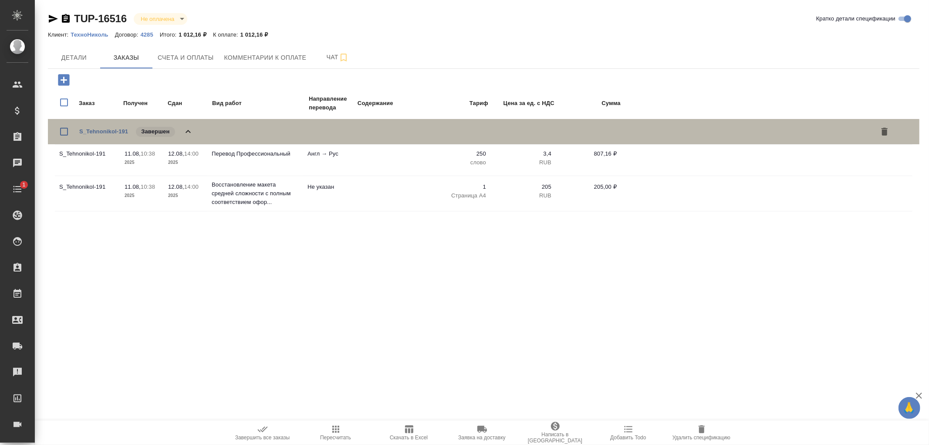
click at [186, 135] on icon at bounding box center [188, 131] width 10 height 10
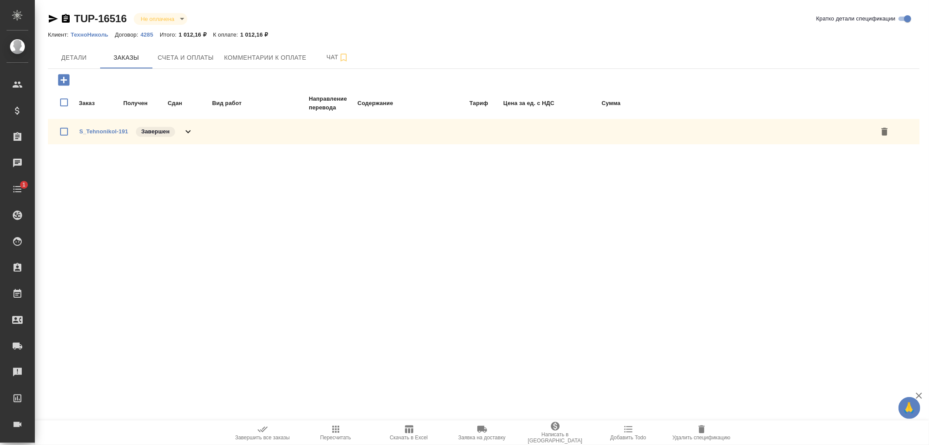
click at [191, 132] on icon at bounding box center [188, 131] width 10 height 10
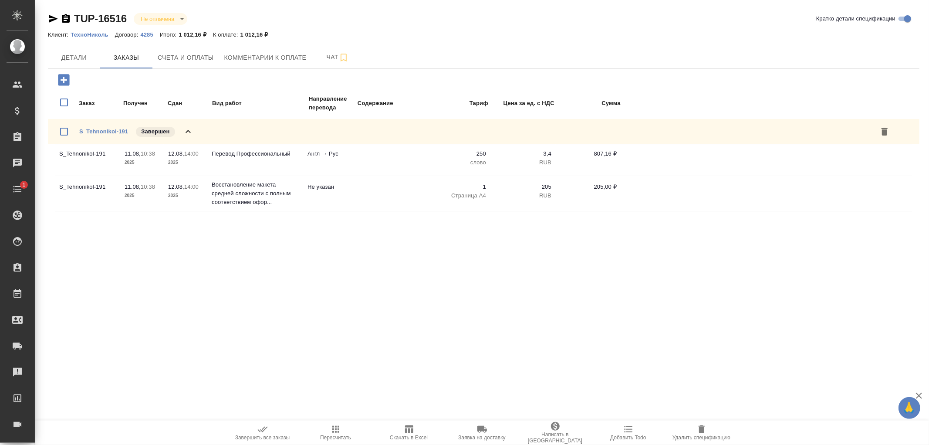
click at [187, 131] on icon at bounding box center [188, 131] width 5 height 3
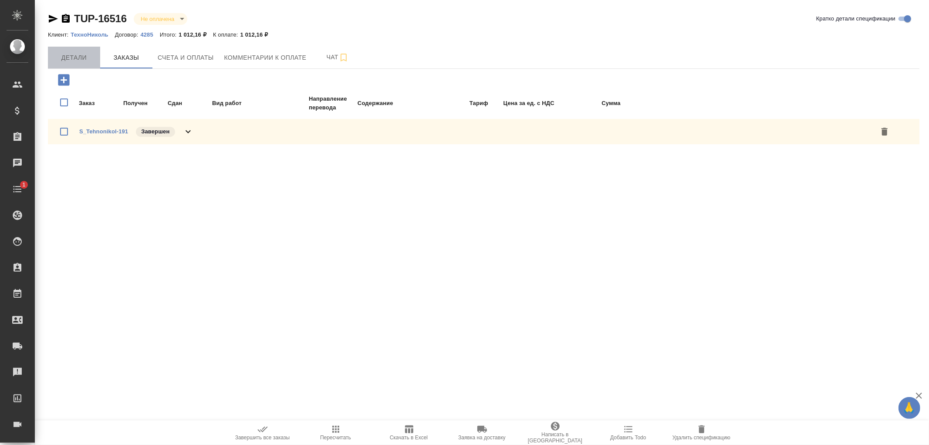
click at [73, 52] on span "Детали" at bounding box center [74, 57] width 42 height 11
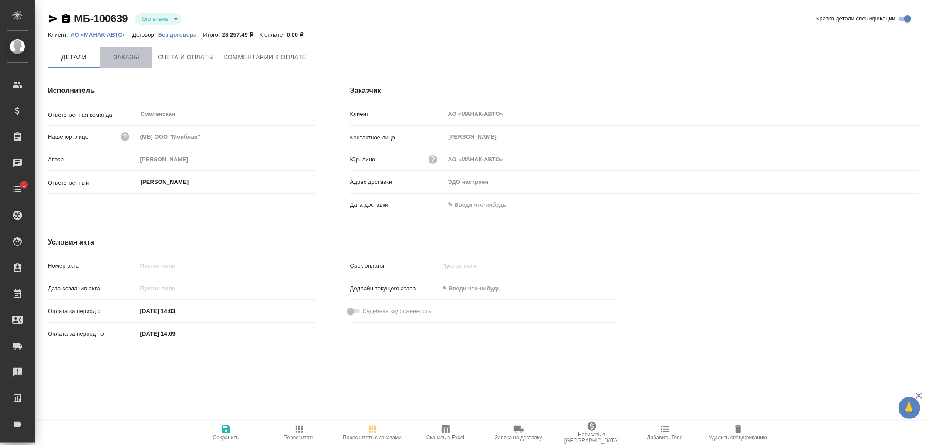
click at [124, 56] on span "Заказы" at bounding box center [126, 57] width 42 height 11
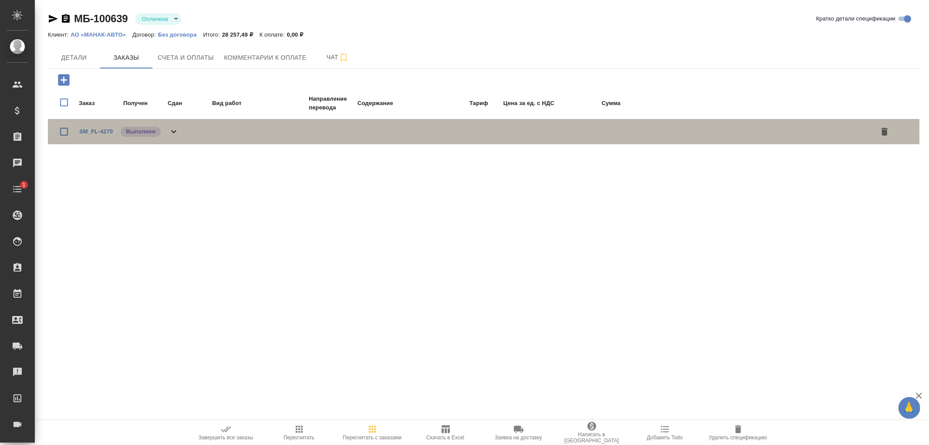
click at [173, 133] on icon at bounding box center [174, 131] width 10 height 10
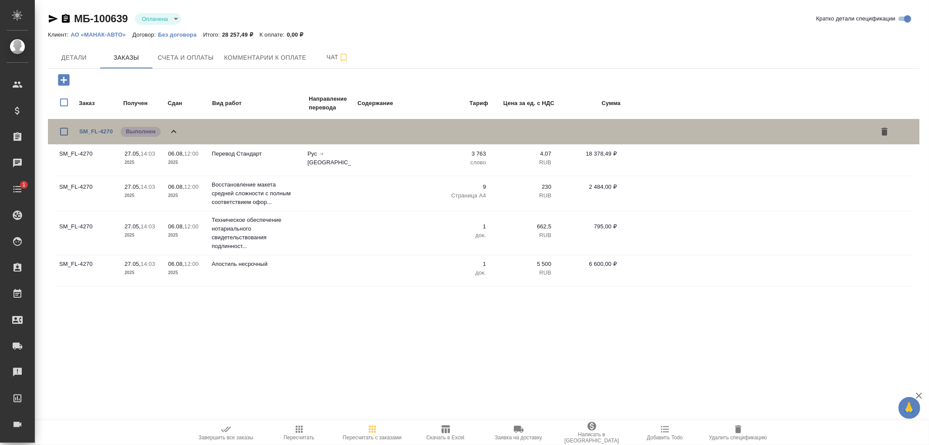
click at [173, 133] on icon at bounding box center [174, 131] width 10 height 10
